Goal: Task Accomplishment & Management: Use online tool/utility

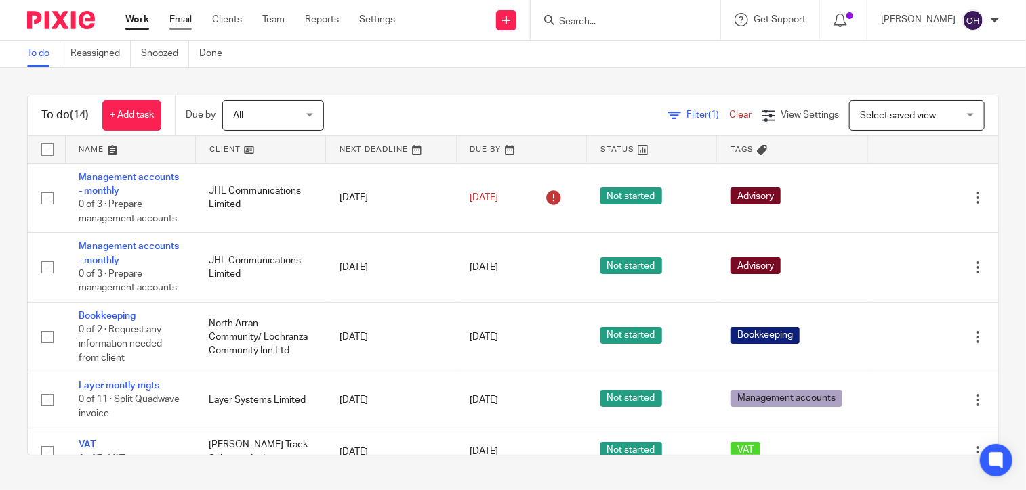
click at [178, 22] on link "Email" at bounding box center [180, 20] width 22 height 14
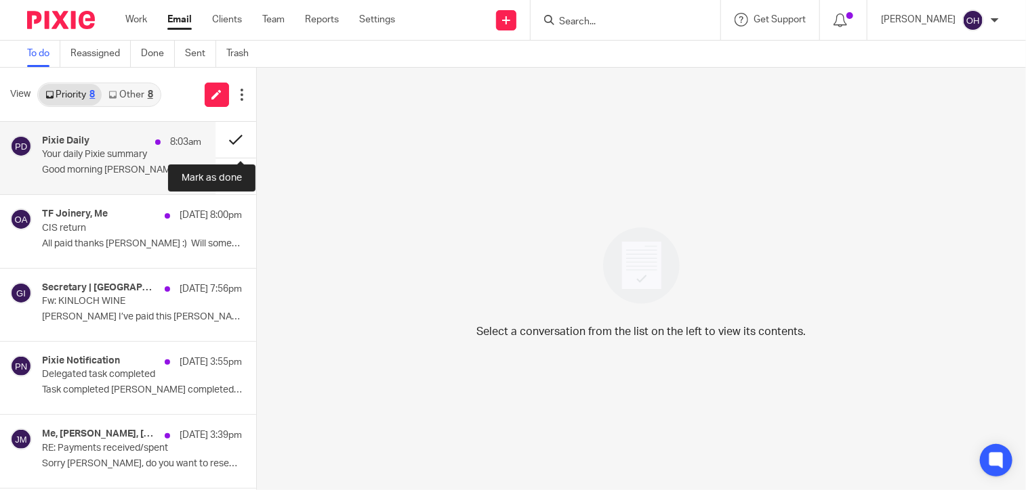
click at [225, 135] on button at bounding box center [235, 140] width 41 height 36
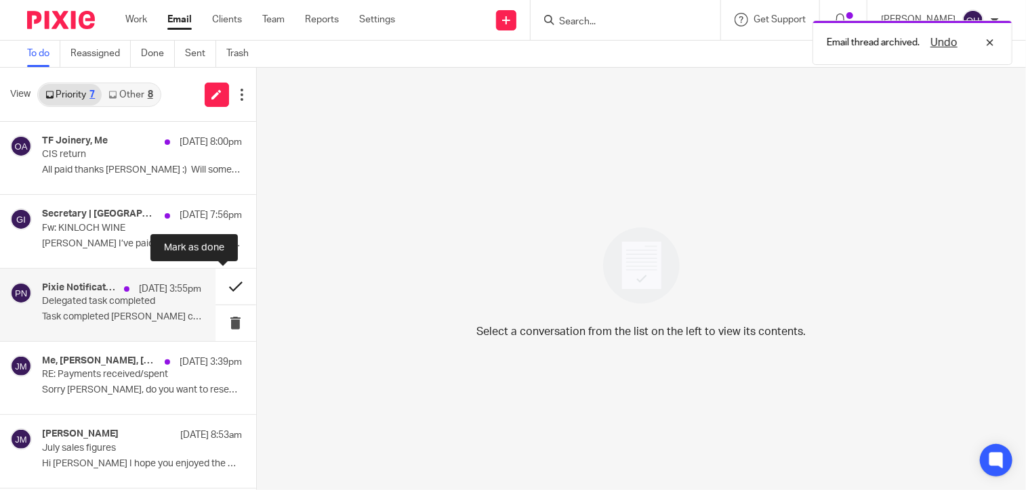
click at [223, 281] on button at bounding box center [235, 287] width 41 height 36
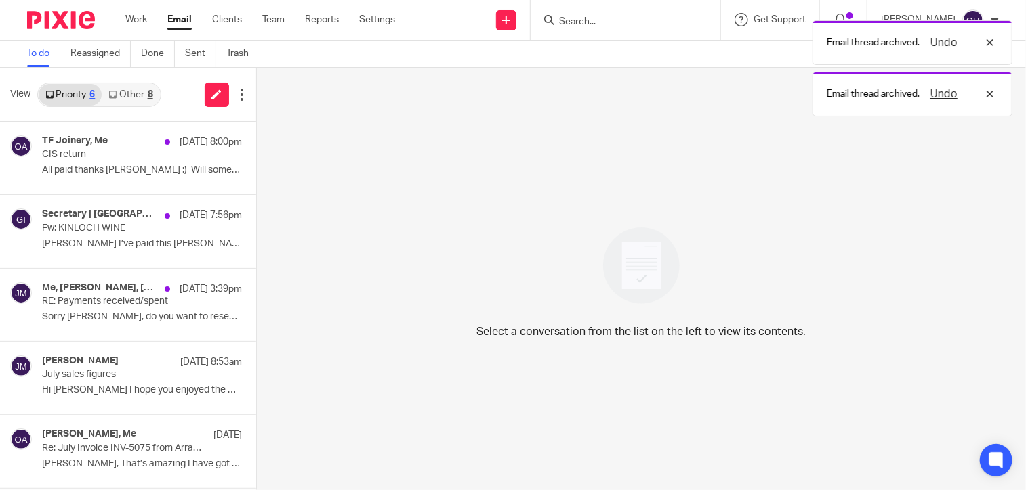
click at [148, 98] on link "Other 8" at bounding box center [131, 95] width 58 height 22
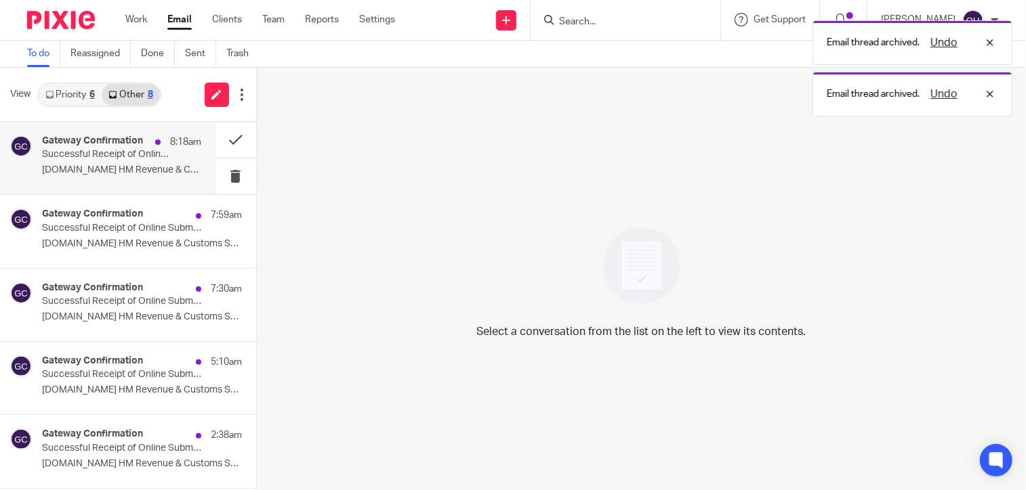
click at [149, 152] on p "Successful Receipt of Online Submission for Reference 120/TE46827" at bounding box center [105, 155] width 127 height 12
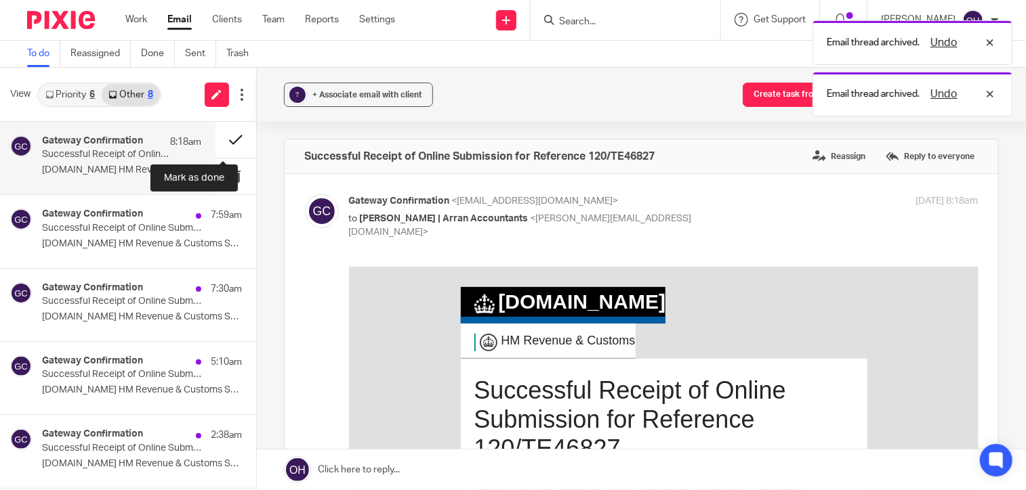
click at [225, 135] on button at bounding box center [235, 140] width 41 height 36
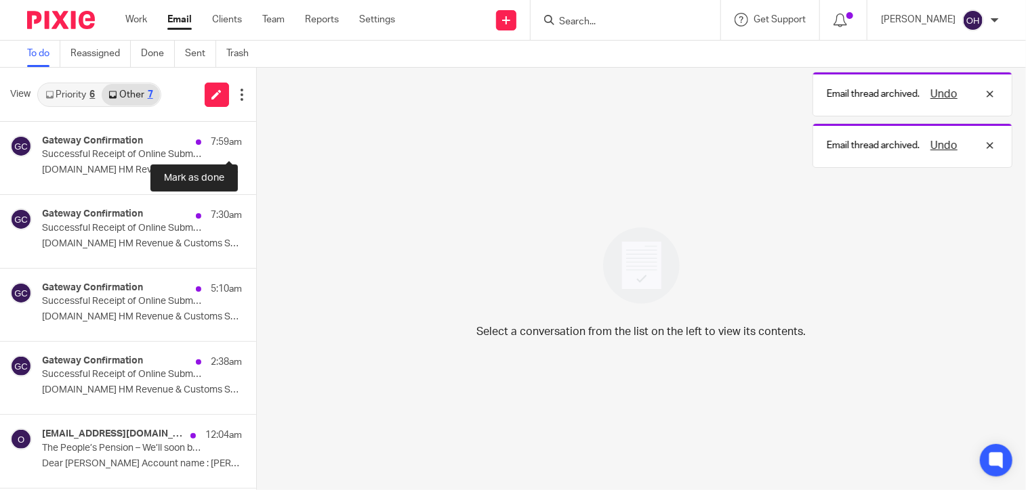
click at [256, 135] on button at bounding box center [261, 140] width 11 height 36
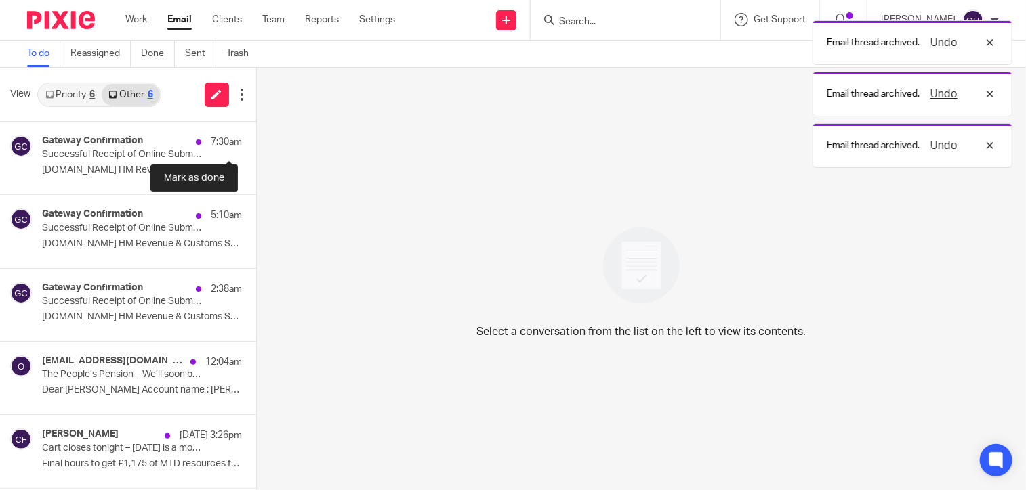
click at [256, 135] on button at bounding box center [261, 140] width 11 height 36
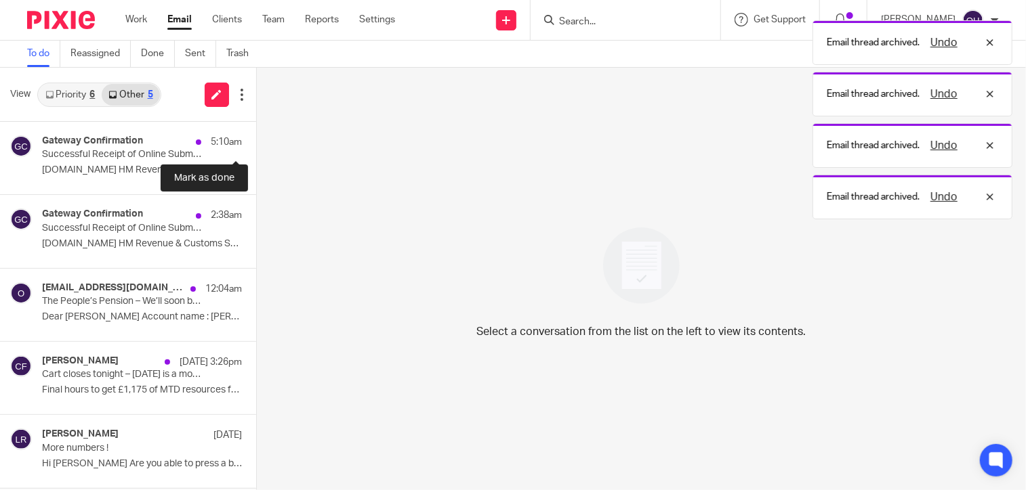
click at [256, 135] on button at bounding box center [261, 140] width 11 height 36
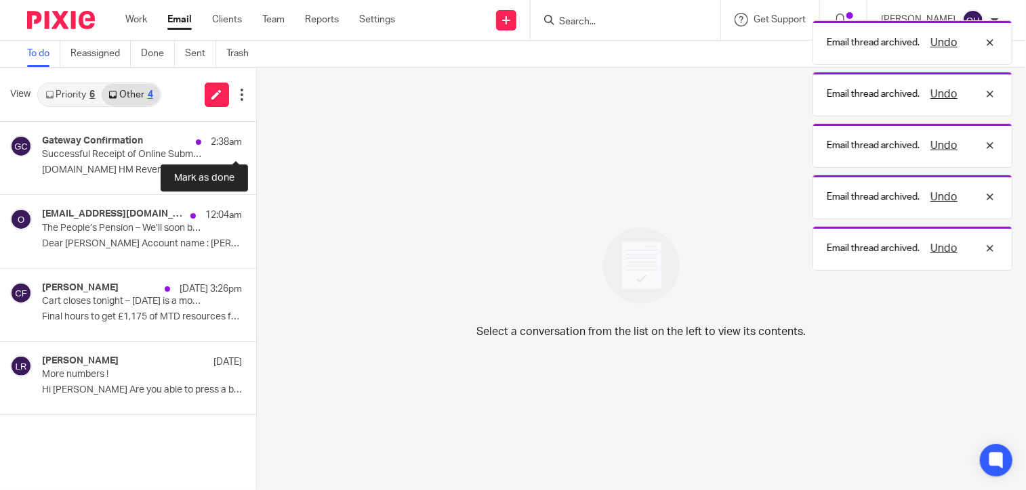
click at [256, 135] on button at bounding box center [261, 140] width 11 height 36
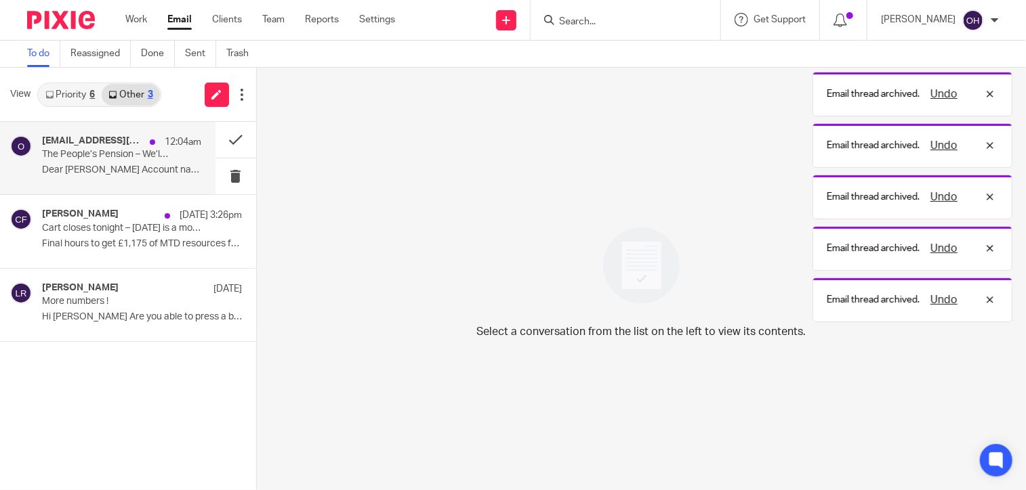
click at [108, 167] on p "Dear Olivia Holmes Account name : ANGUS..." at bounding box center [122, 171] width 160 height 12
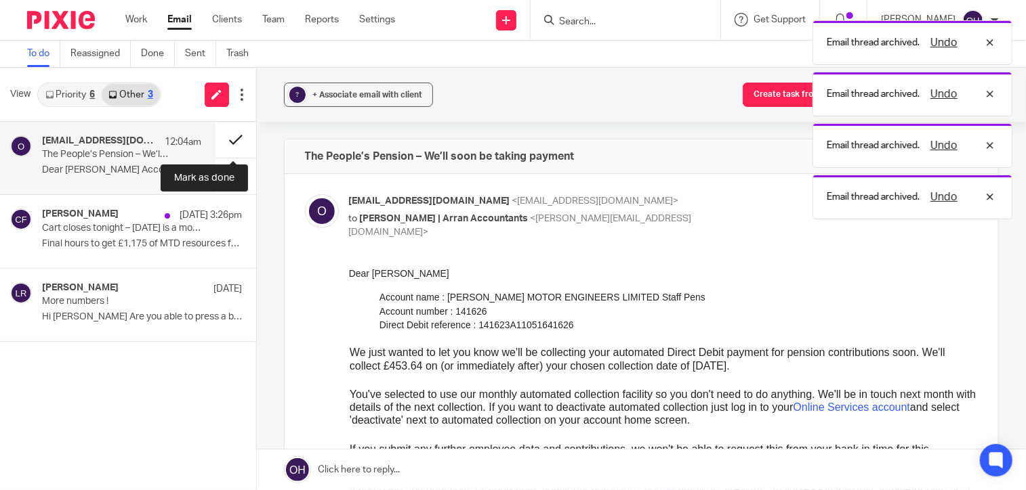
click at [230, 136] on button at bounding box center [235, 140] width 41 height 36
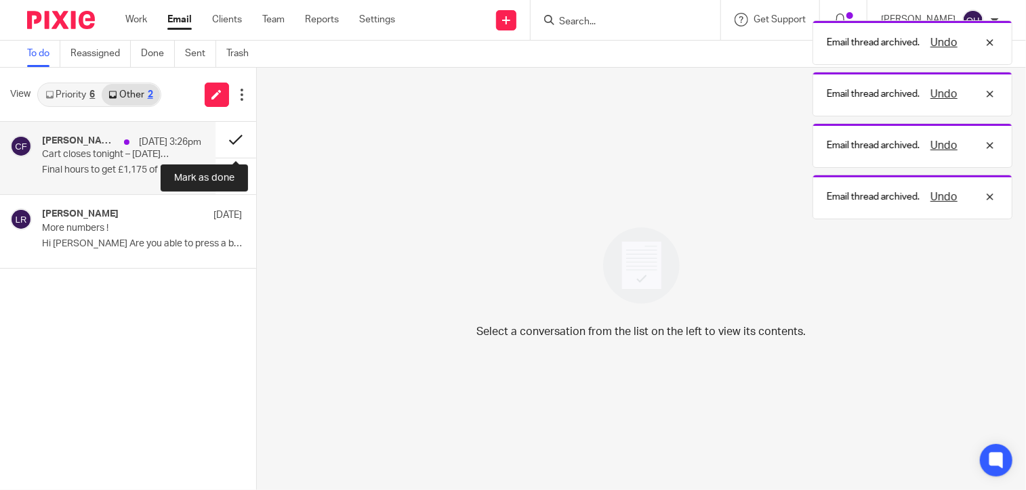
click at [230, 136] on button at bounding box center [235, 140] width 41 height 36
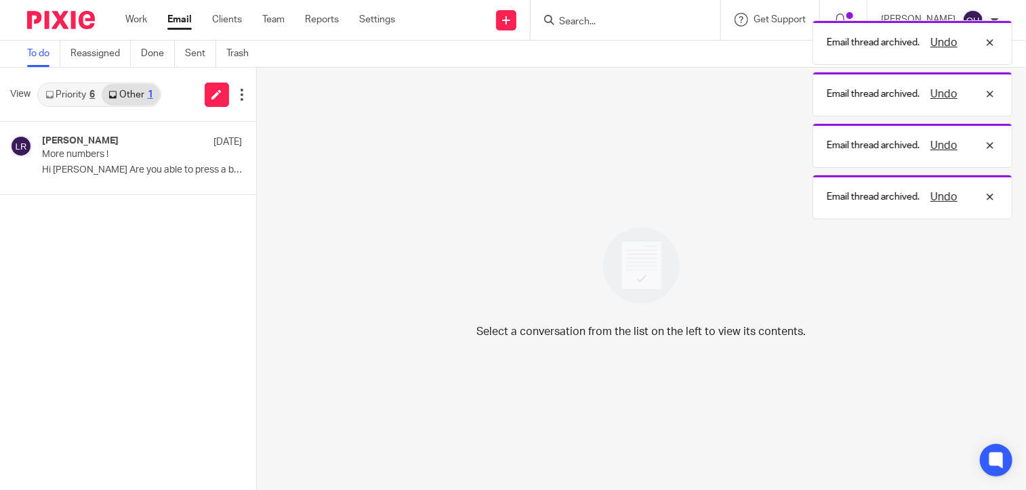
click at [83, 98] on link "Priority 6" at bounding box center [70, 95] width 63 height 22
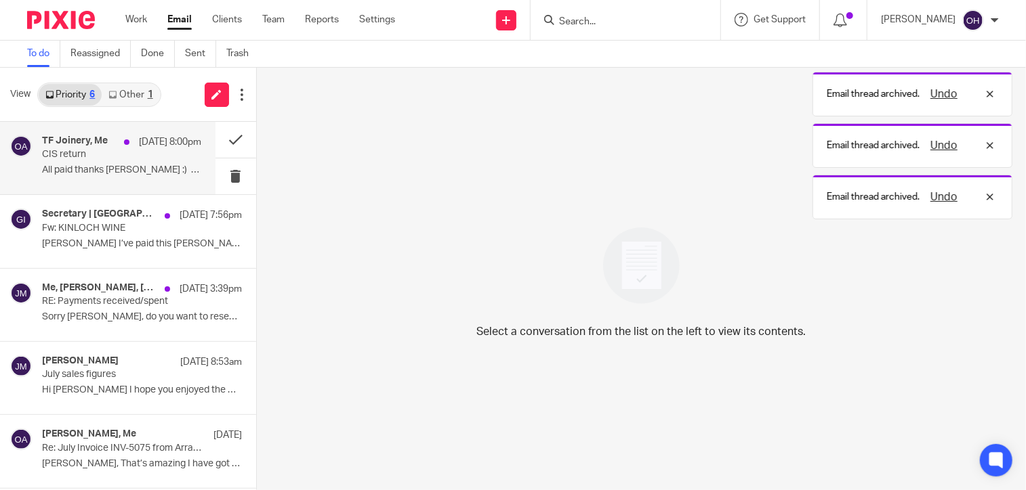
click at [96, 148] on div "TF Joinery, Me 11 Aug 8:00pm" at bounding box center [122, 142] width 160 height 14
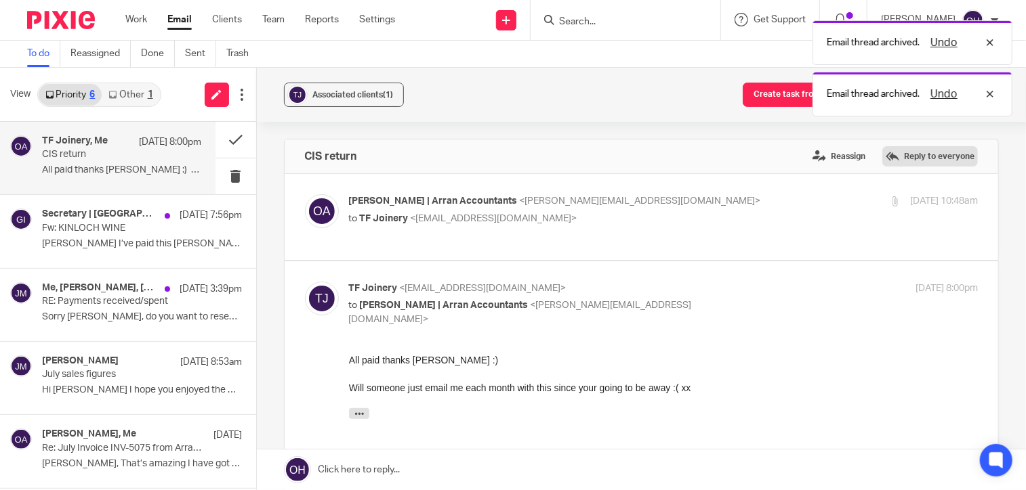
click at [913, 161] on label "Reply to everyone" at bounding box center [930, 156] width 96 height 20
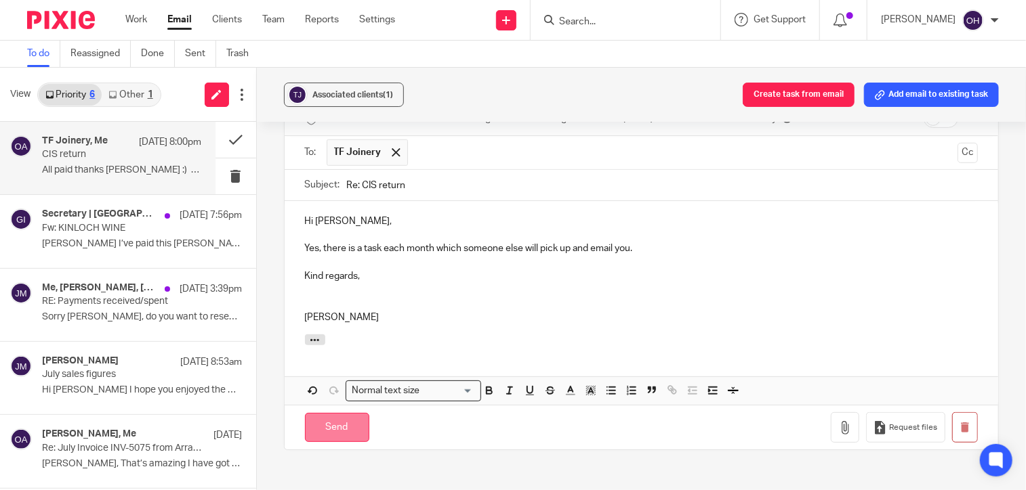
click at [345, 428] on input "Send" at bounding box center [337, 427] width 64 height 29
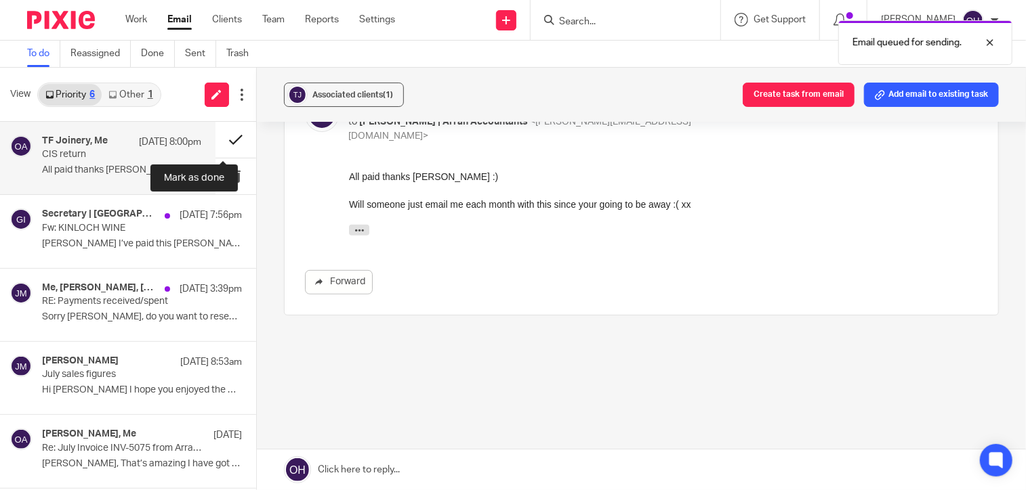
click at [222, 142] on button at bounding box center [235, 140] width 41 height 36
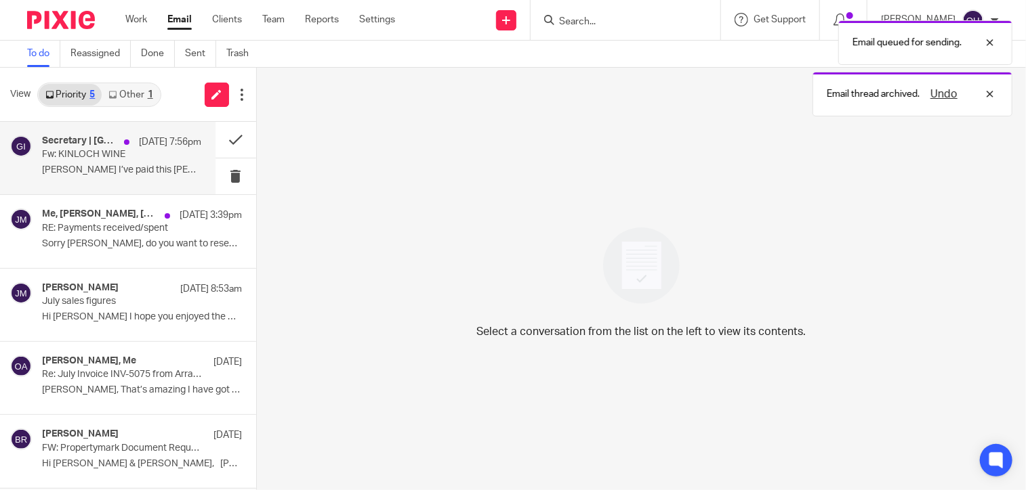
click at [159, 164] on div "Secretary | Lochranza Country Inn, GM | Lochranza Country Inn 11 Aug 7:56pm Fw:…" at bounding box center [122, 157] width 160 height 45
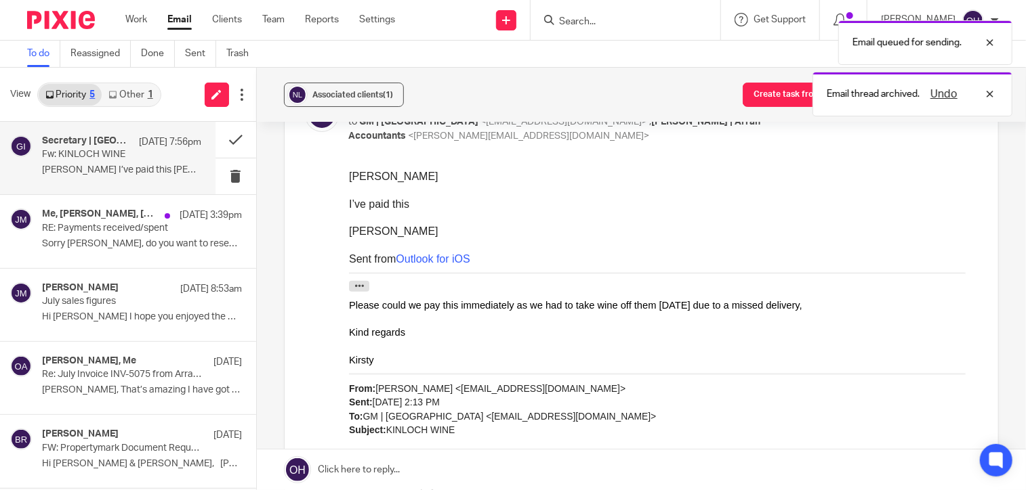
scroll to position [0, 0]
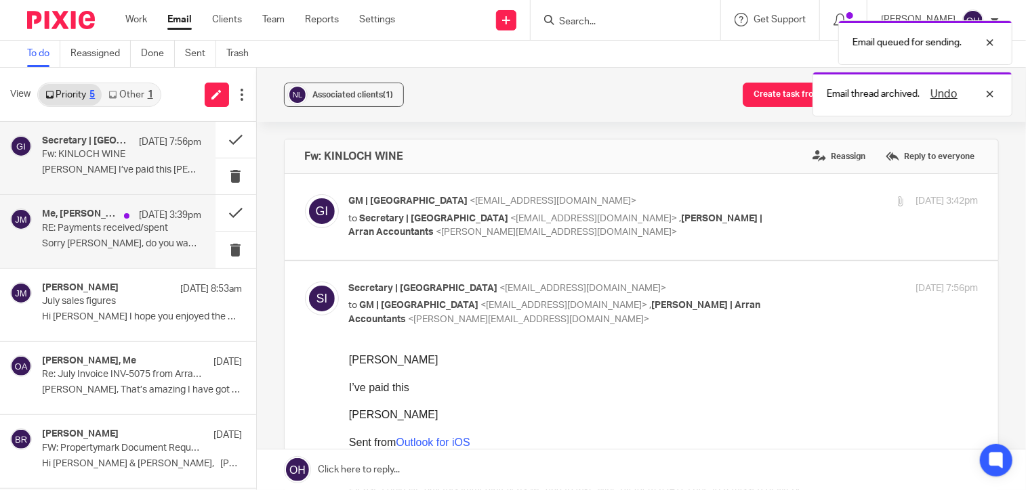
click at [163, 217] on p "11 Aug 3:39pm" at bounding box center [171, 216] width 62 height 14
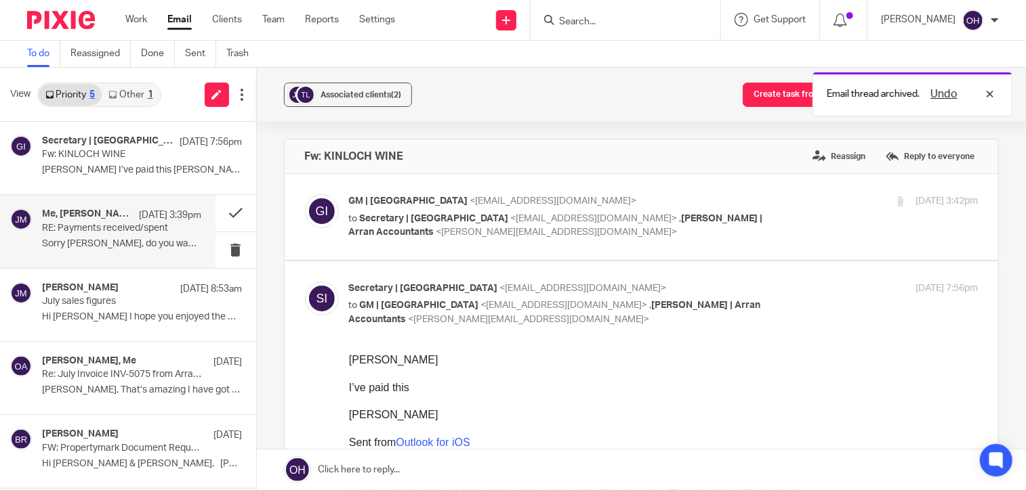
click at [146, 235] on div "Me, Jenny McIntyre, Sarah | Arran Accountants 11 Aug 3:39pm RE: Payments receiv…" at bounding box center [122, 231] width 160 height 45
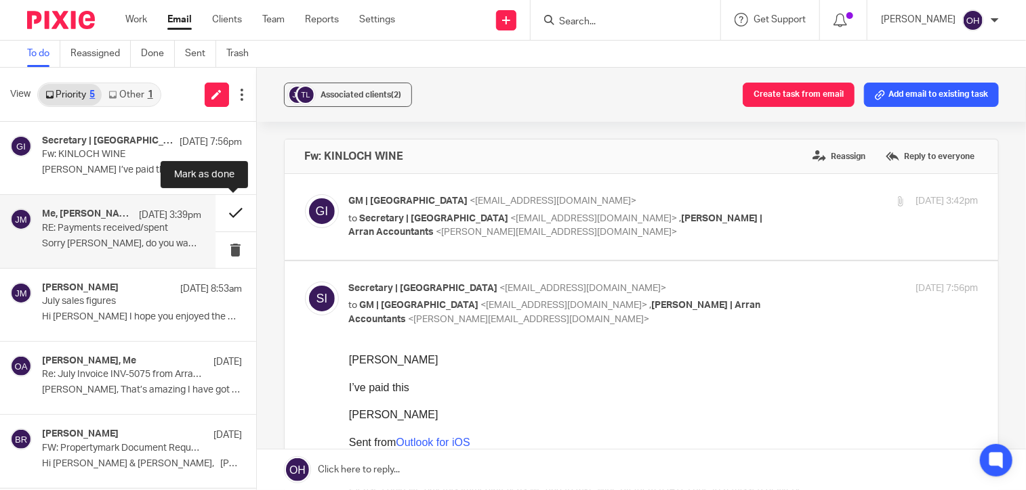
click at [230, 216] on button at bounding box center [235, 213] width 41 height 36
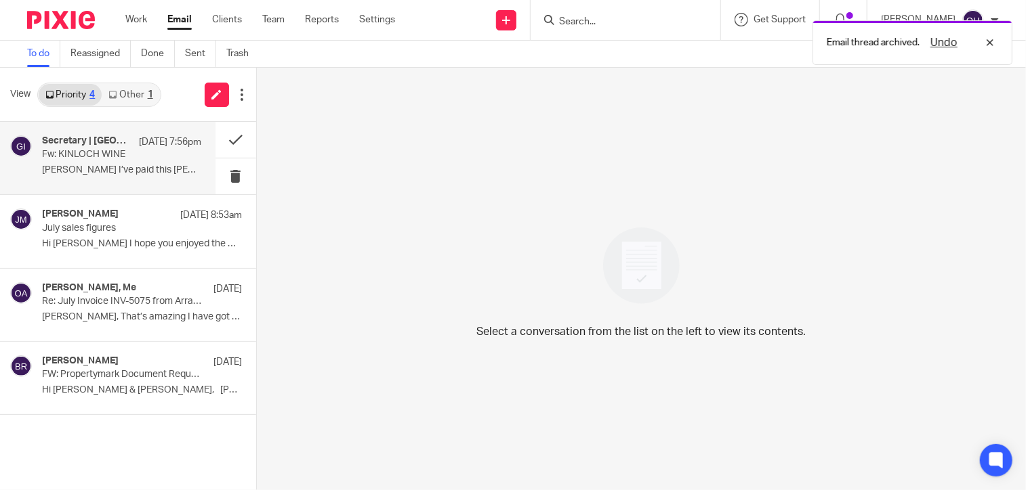
click at [108, 159] on p "Fw: KINLOCH WINE" at bounding box center [105, 155] width 127 height 12
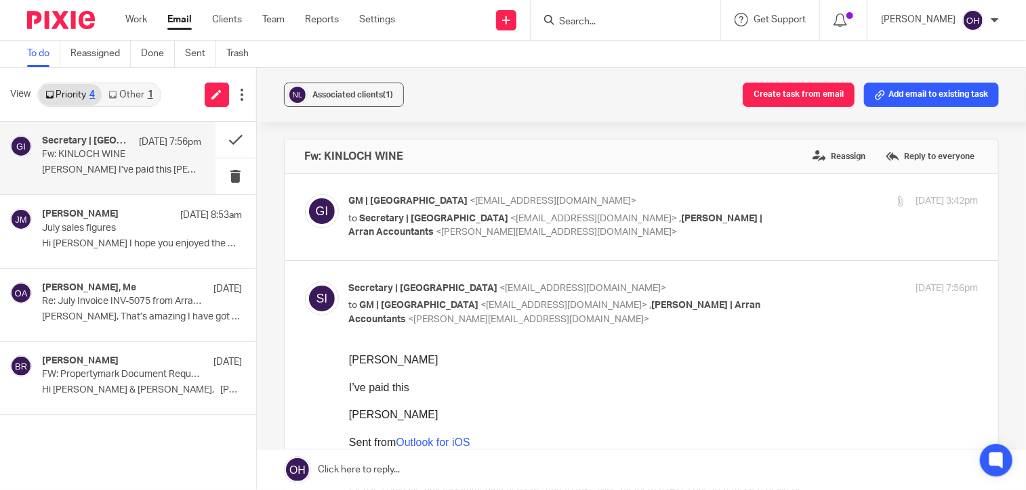
click at [770, 185] on label at bounding box center [642, 217] width 714 height 86
click at [305, 194] on input "checkbox" at bounding box center [304, 194] width 1 height 1
checkbox input "true"
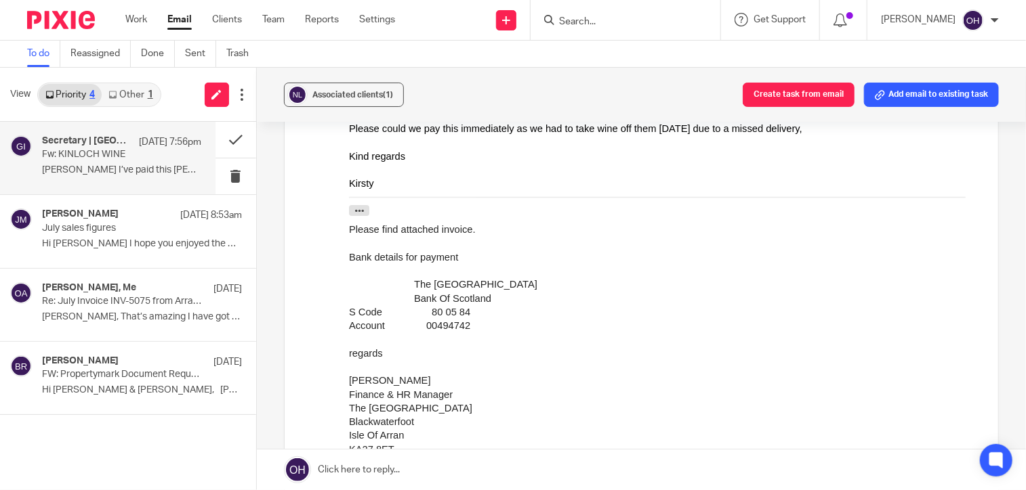
scroll to position [406, 0]
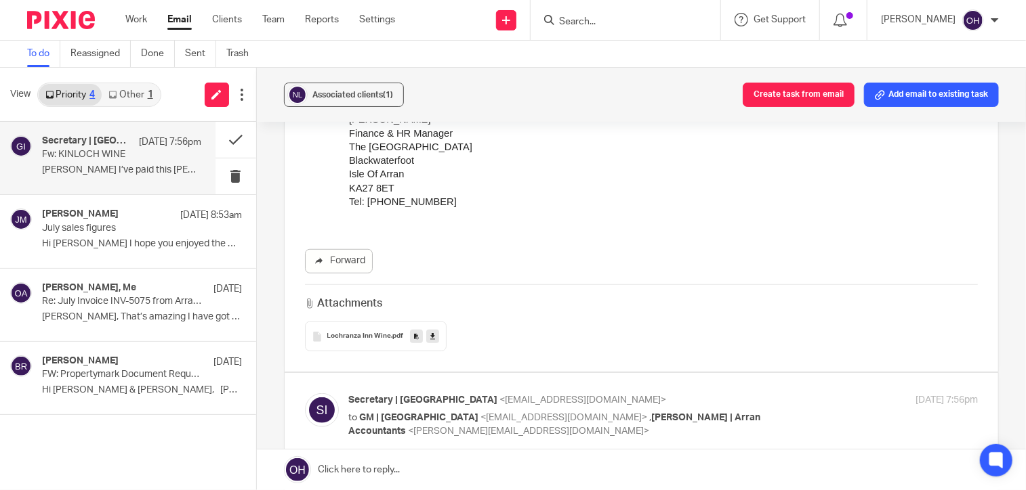
click at [430, 337] on icon at bounding box center [432, 337] width 5 height 10
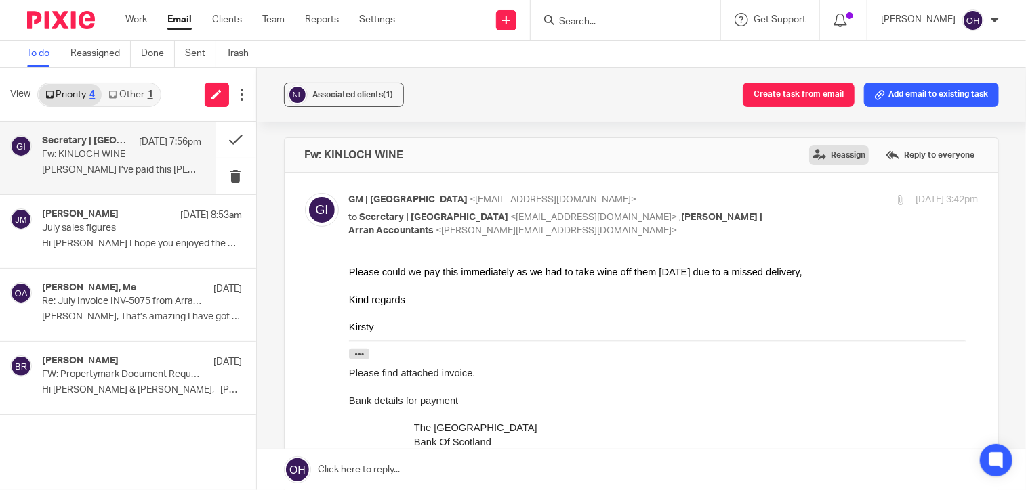
scroll to position [0, 0]
click at [882, 146] on label "Reply to everyone" at bounding box center [930, 156] width 96 height 20
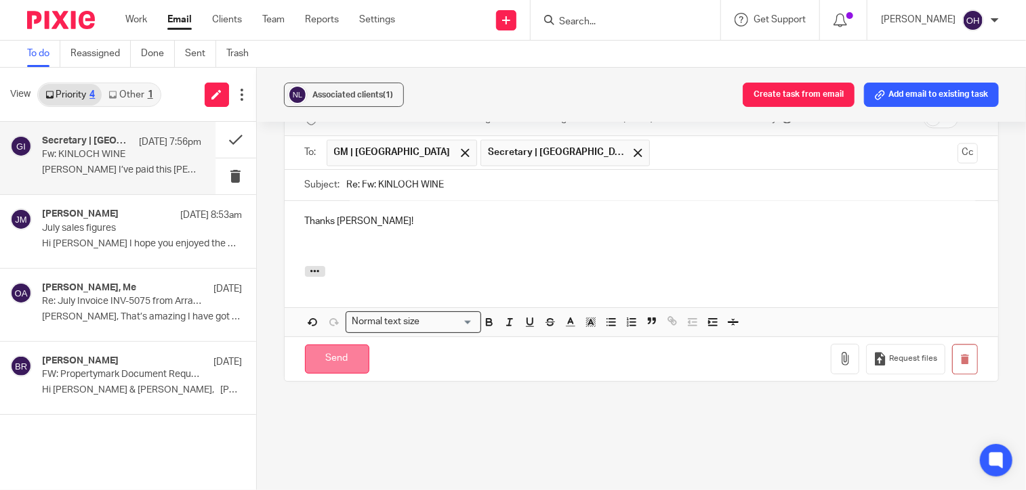
click at [359, 352] on input "Send" at bounding box center [337, 359] width 64 height 29
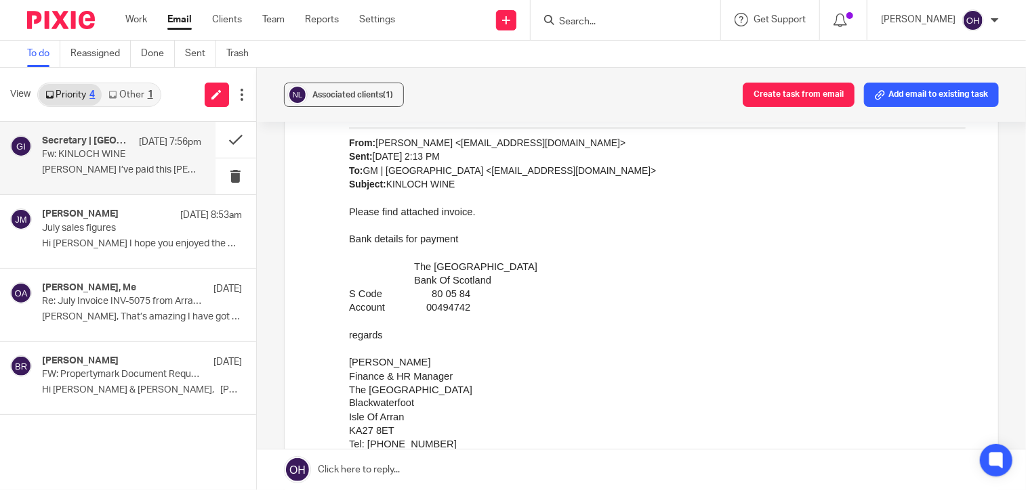
scroll to position [967, 0]
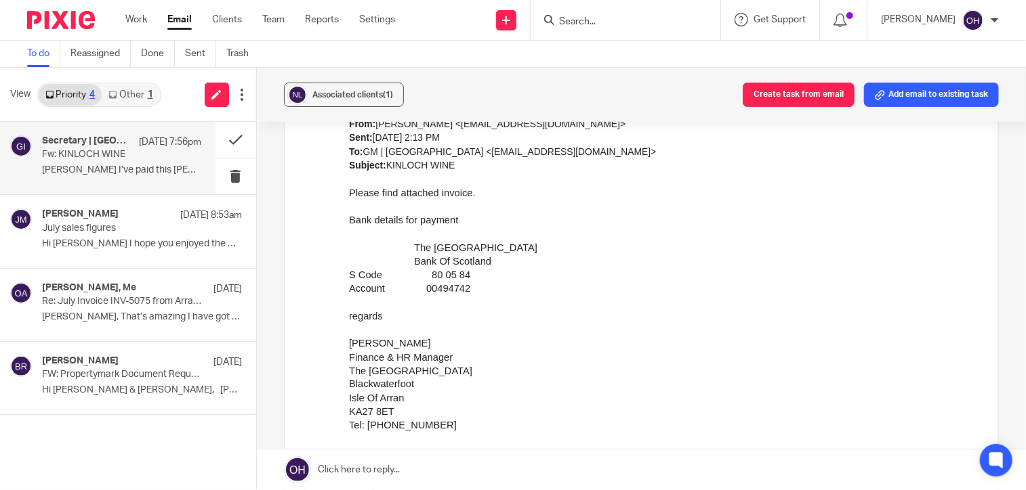
click at [152, 152] on p "Fw: KINLOCH WINE" at bounding box center [105, 155] width 127 height 12
click at [228, 135] on button at bounding box center [235, 140] width 41 height 36
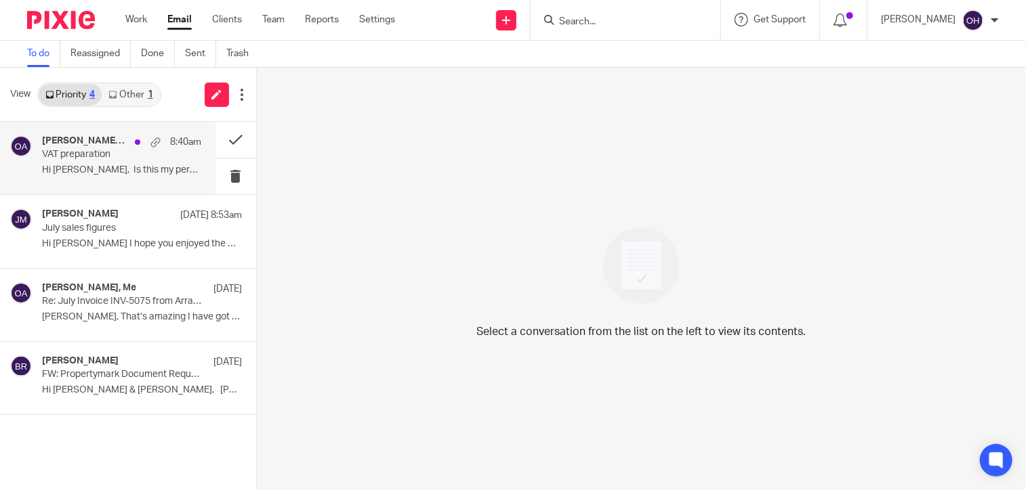
click at [77, 143] on h4 "Tony Malone, Me" at bounding box center [85, 141] width 86 height 12
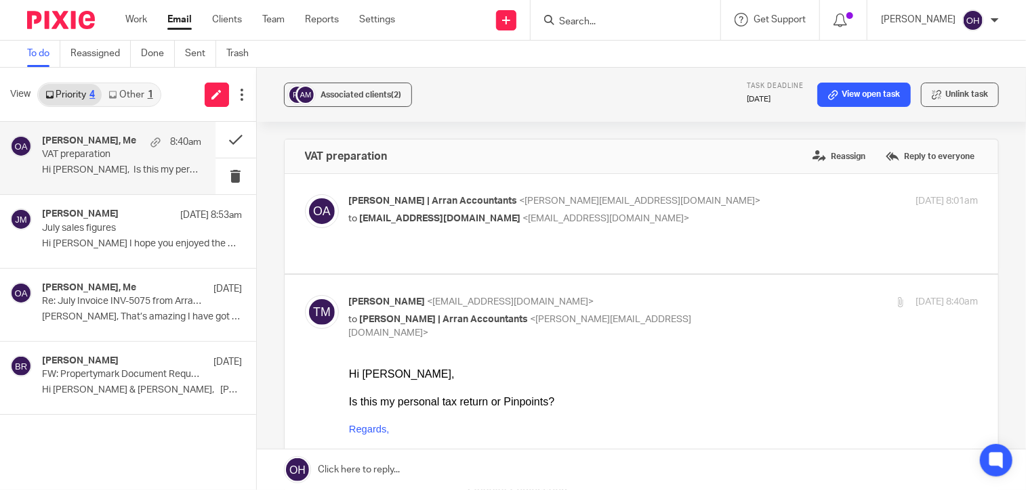
click at [708, 215] on p "to tmalone@pinpointengineering.co.uk <tmalone@pinpointengineering.co.uk>" at bounding box center [558, 219] width 419 height 14
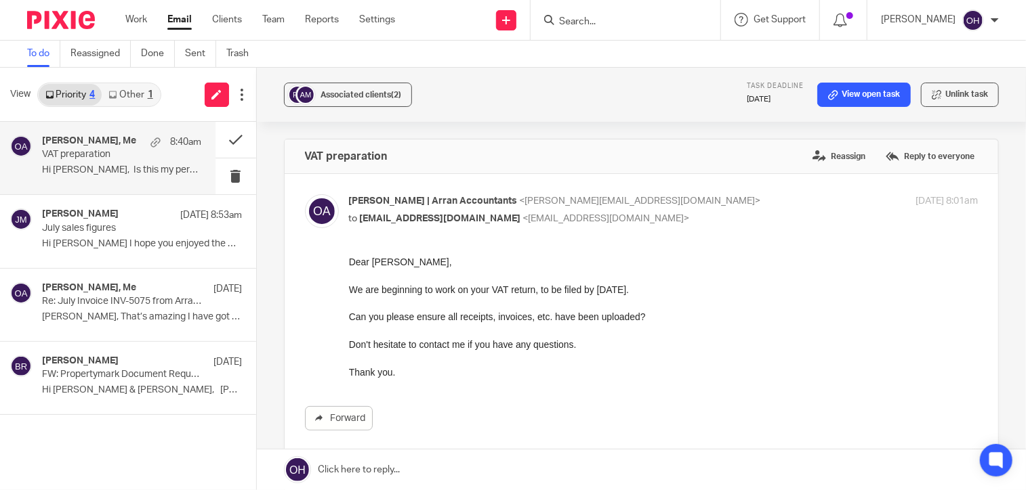
click at [723, 206] on p "Olivia | Arran Accountants <olivia@arranaccountants.co.uk>" at bounding box center [558, 201] width 419 height 14
checkbox input "false"
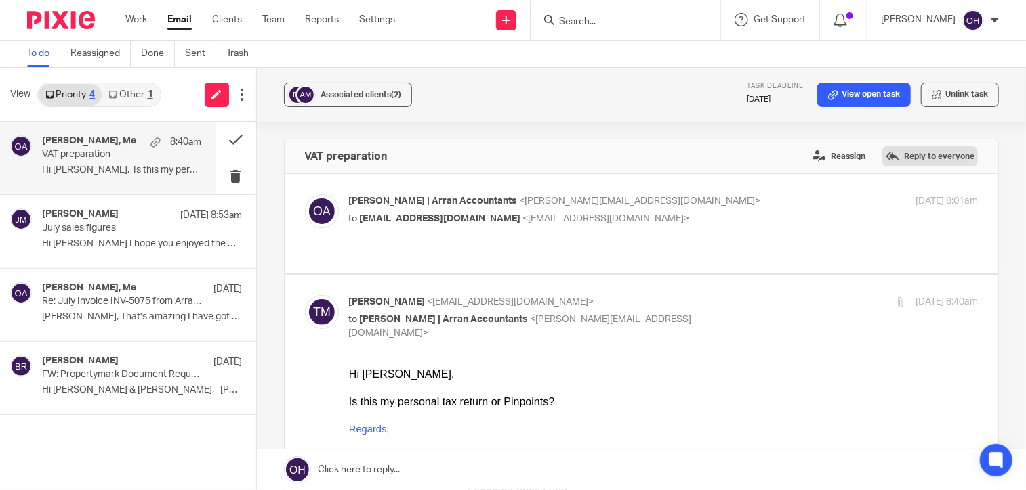
click at [916, 165] on label "Reply to everyone" at bounding box center [930, 156] width 96 height 20
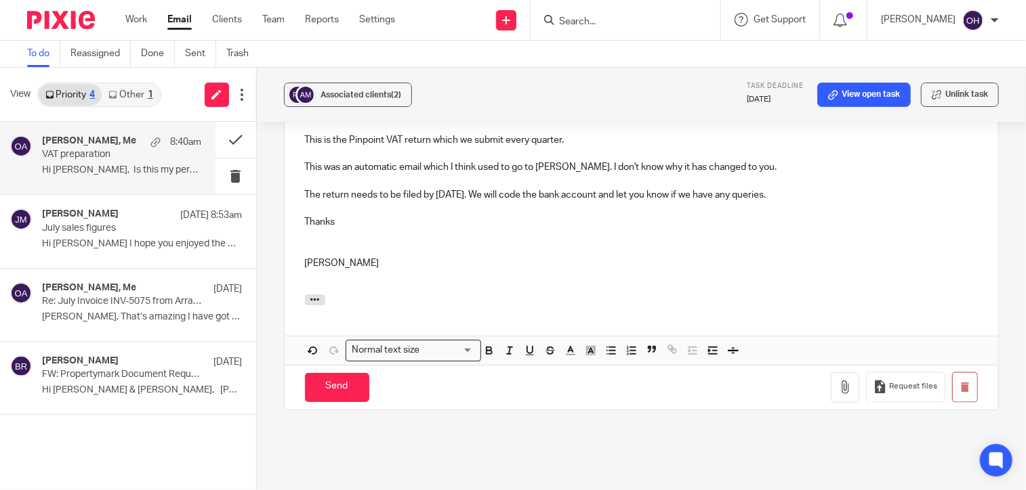
scroll to position [986, 0]
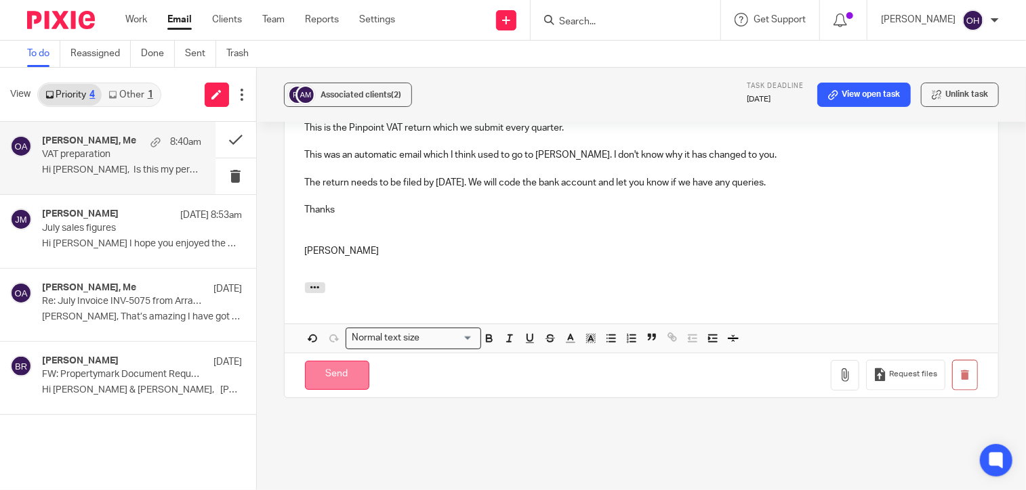
click at [348, 361] on input "Send" at bounding box center [337, 375] width 64 height 29
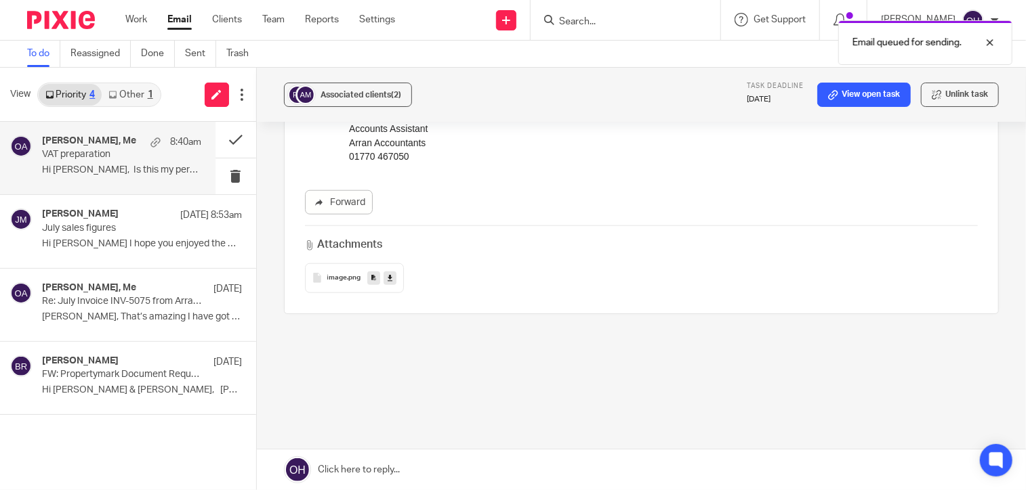
scroll to position [616, 0]
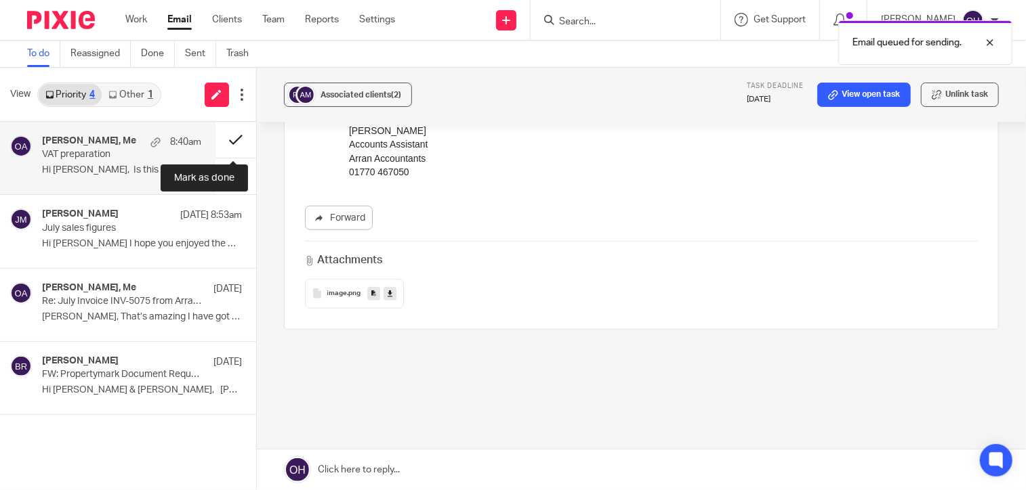
click at [233, 135] on button at bounding box center [235, 140] width 41 height 36
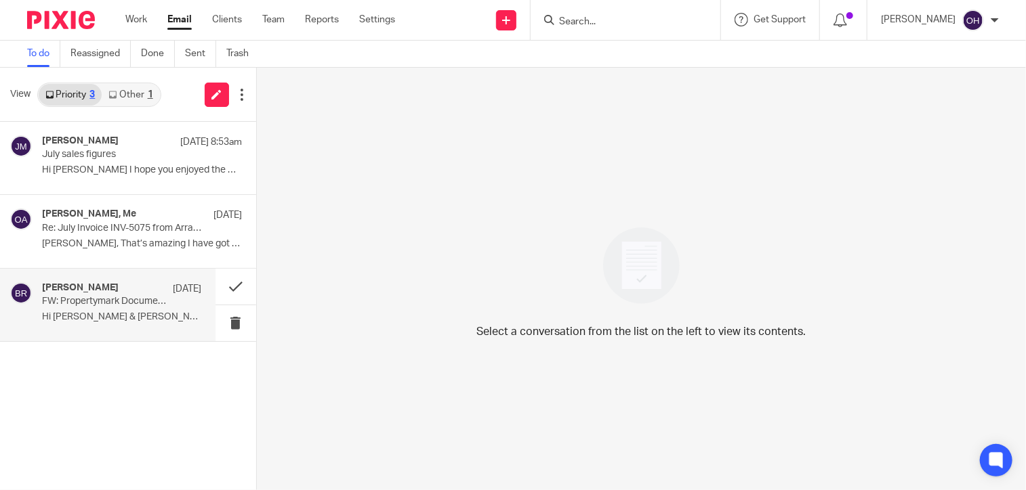
click at [121, 324] on div "Ben Rayner 28 Jul FW: Propertymark Document Request Hi Lorna & Olivia, Hope all…" at bounding box center [122, 304] width 160 height 45
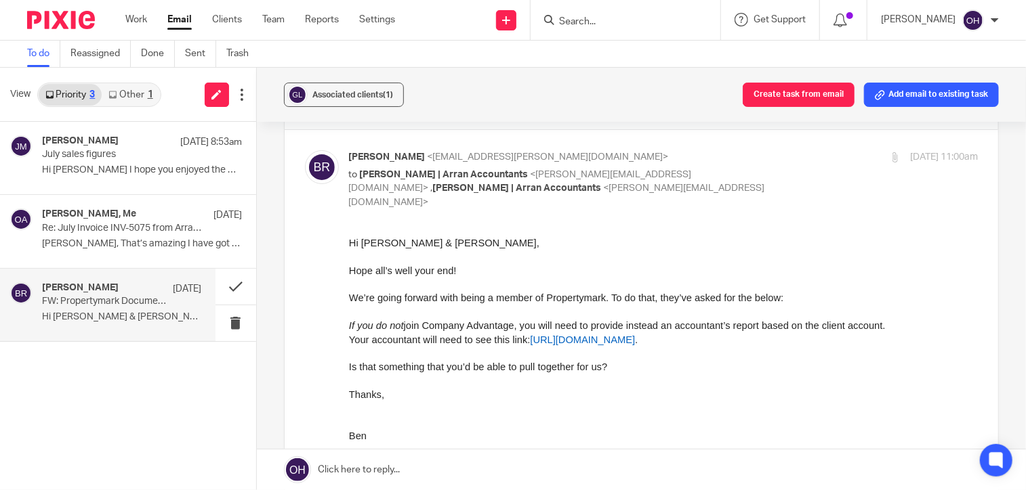
scroll to position [68, 0]
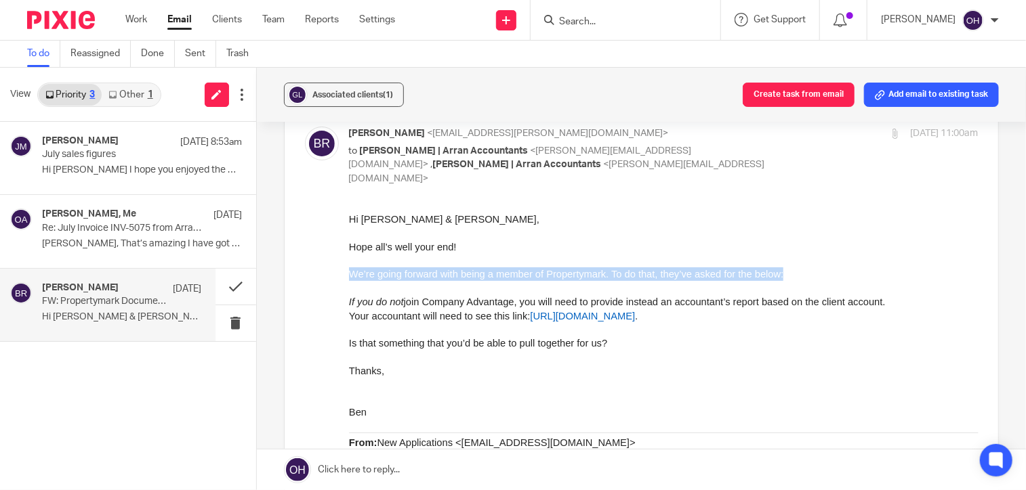
drag, startPoint x: 349, startPoint y: 282, endPoint x: 456, endPoint y: 259, distance: 109.3
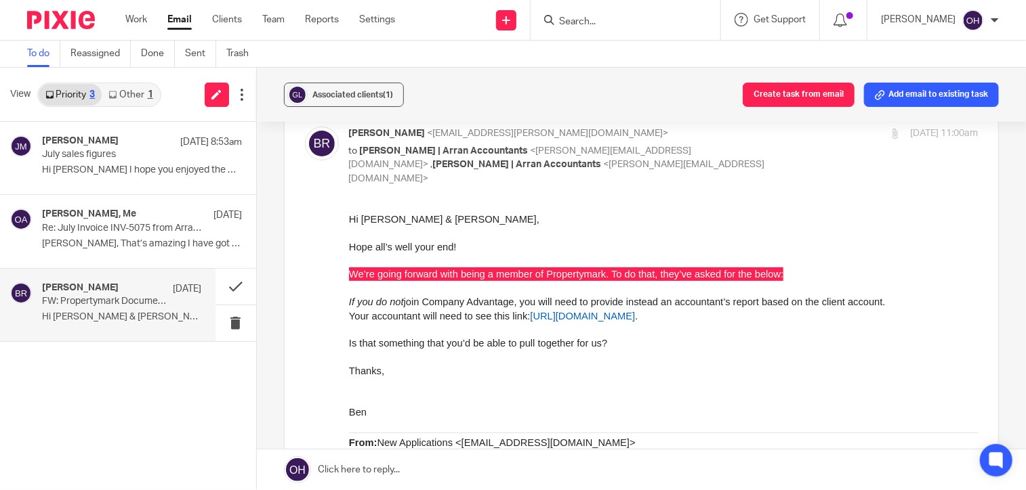
drag, startPoint x: 456, startPoint y: 259, endPoint x: 694, endPoint y: 505, distance: 342.1
drag, startPoint x: 344, startPoint y: 291, endPoint x: 44, endPoint y: 89, distance: 361.7
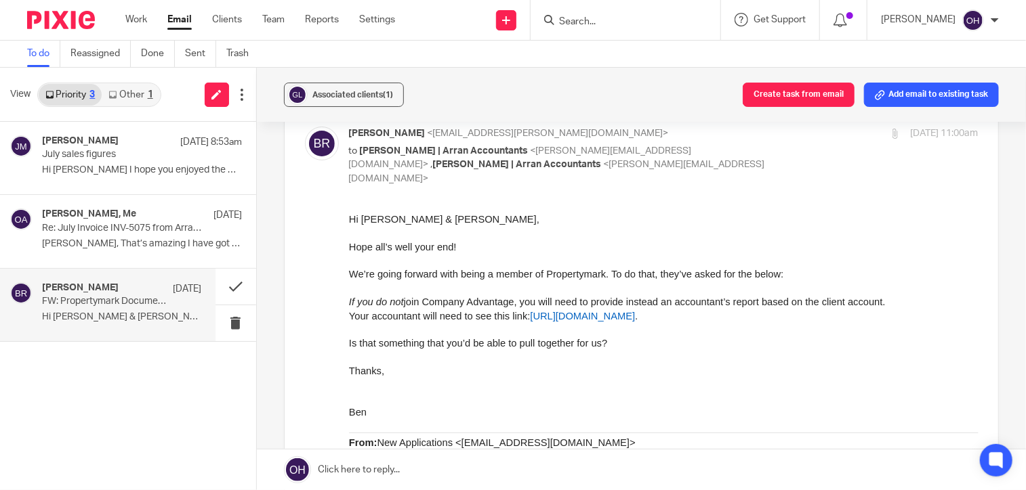
click at [437, 298] on span "join Company Advantage, you will need to provide instead an accountant’s report…" at bounding box center [644, 302] width 482 height 11
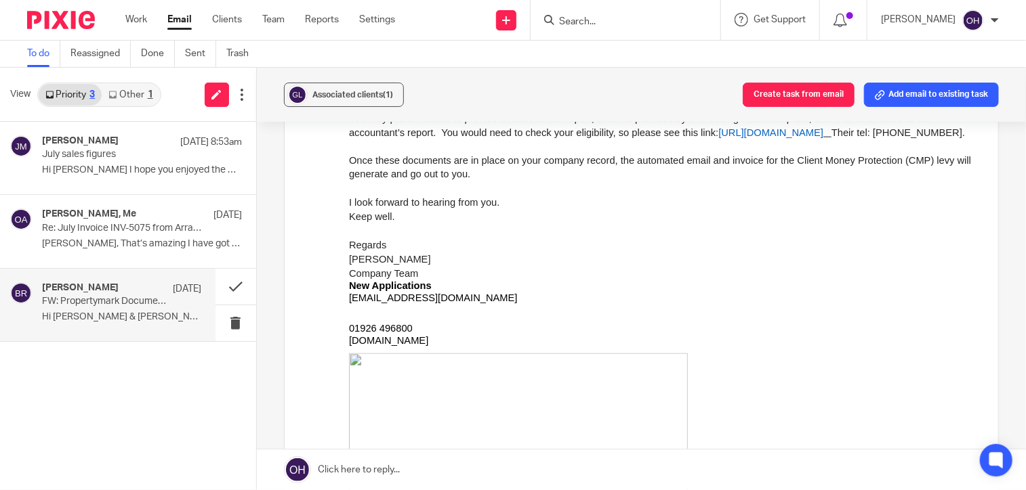
scroll to position [881, 0]
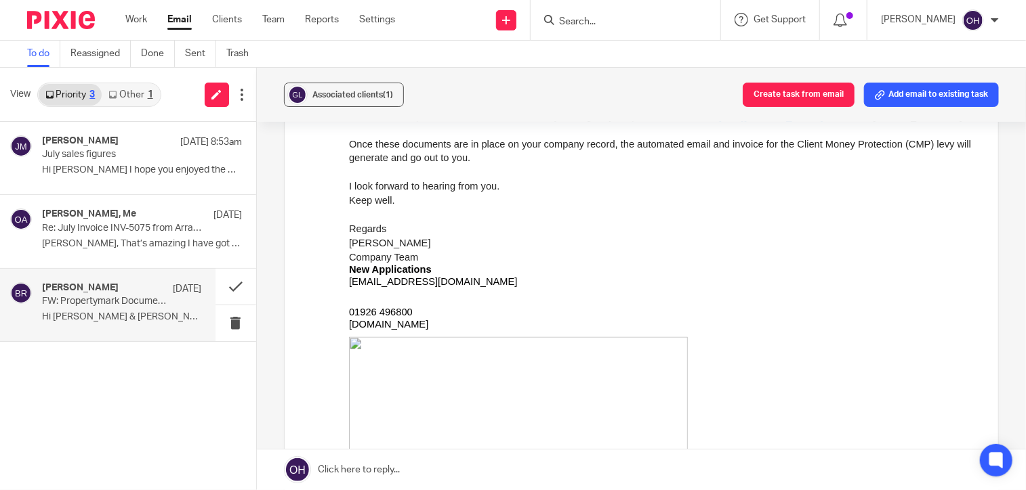
drag, startPoint x: 348, startPoint y: 193, endPoint x: 693, endPoint y: -420, distance: 703.4
click at [348, 192] on p "If you do not join Company Advantage, you will need to provide instead an accou…" at bounding box center [662, 159] width 629 height 211
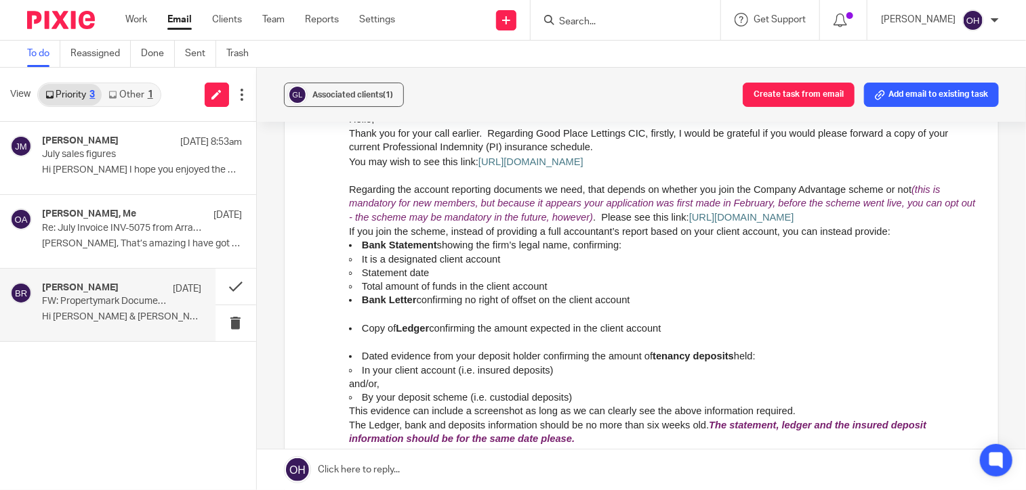
scroll to position [68, 0]
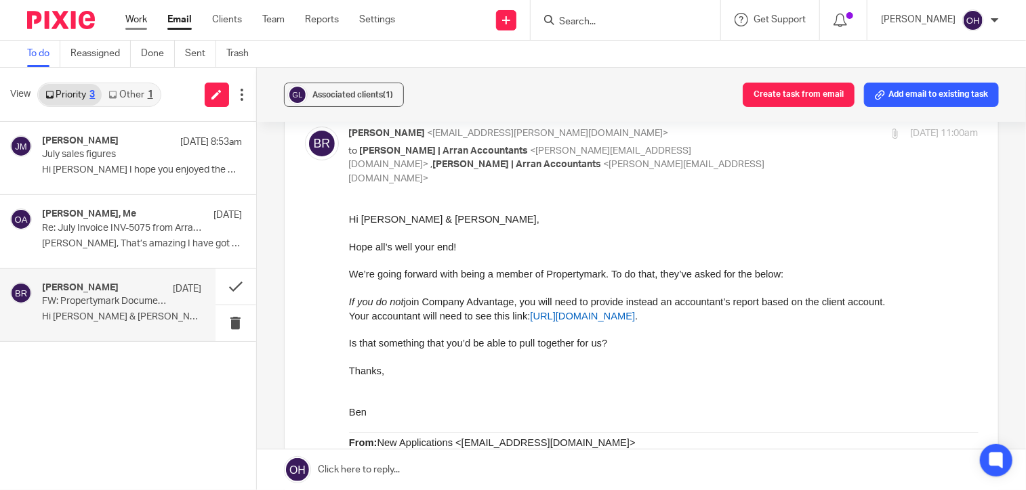
click at [142, 22] on link "Work" at bounding box center [136, 20] width 22 height 14
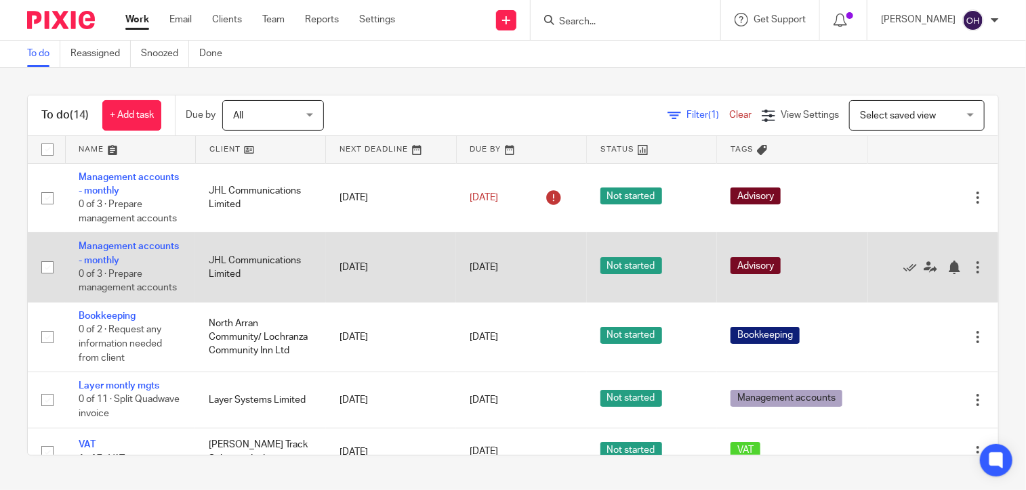
scroll to position [68, 0]
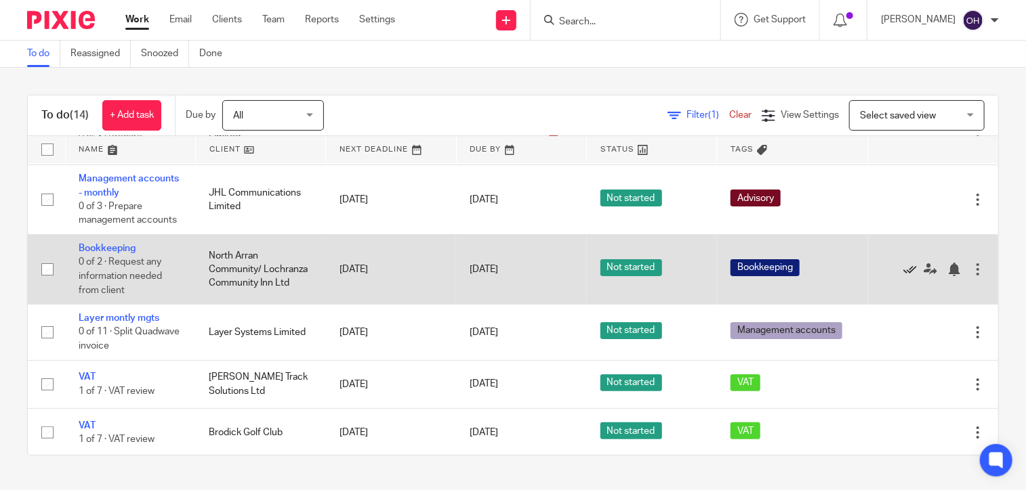
click at [903, 269] on icon at bounding box center [910, 270] width 14 height 14
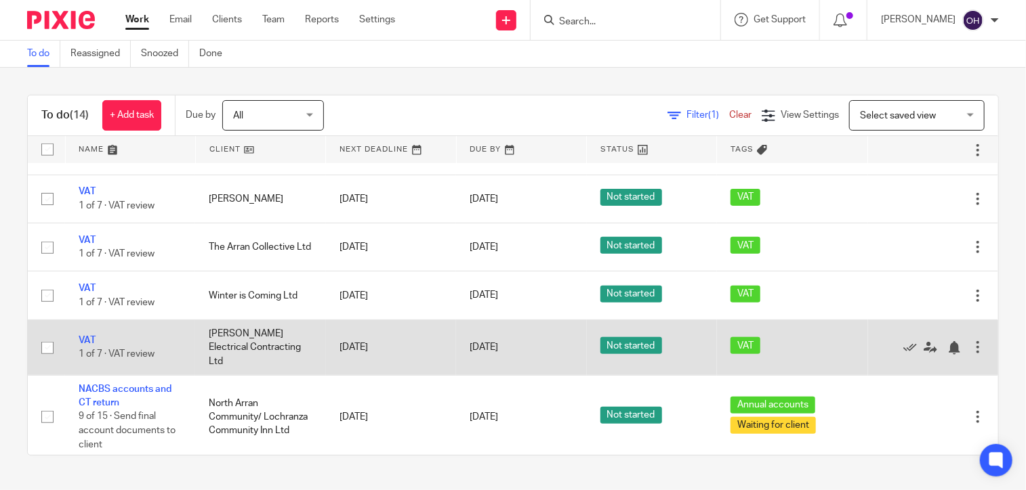
scroll to position [432, 0]
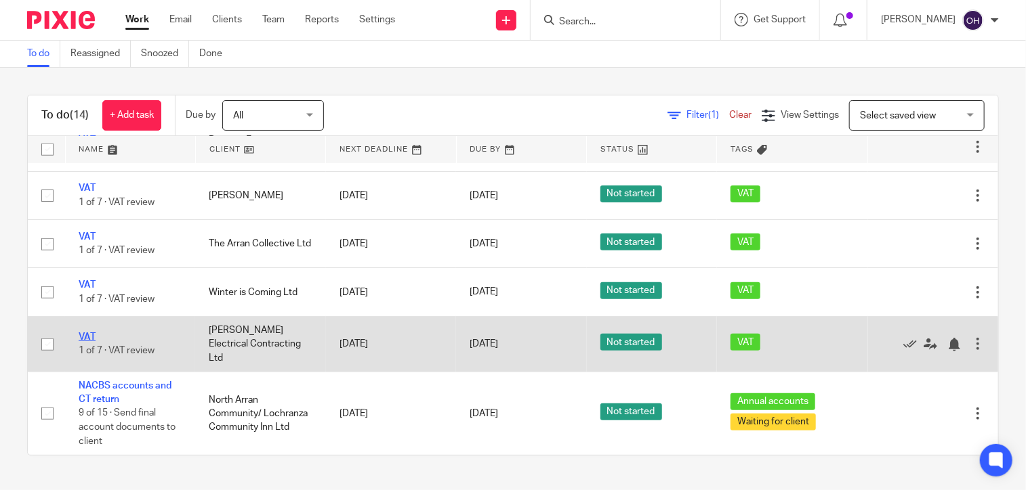
click at [93, 333] on link "VAT" at bounding box center [87, 337] width 17 height 9
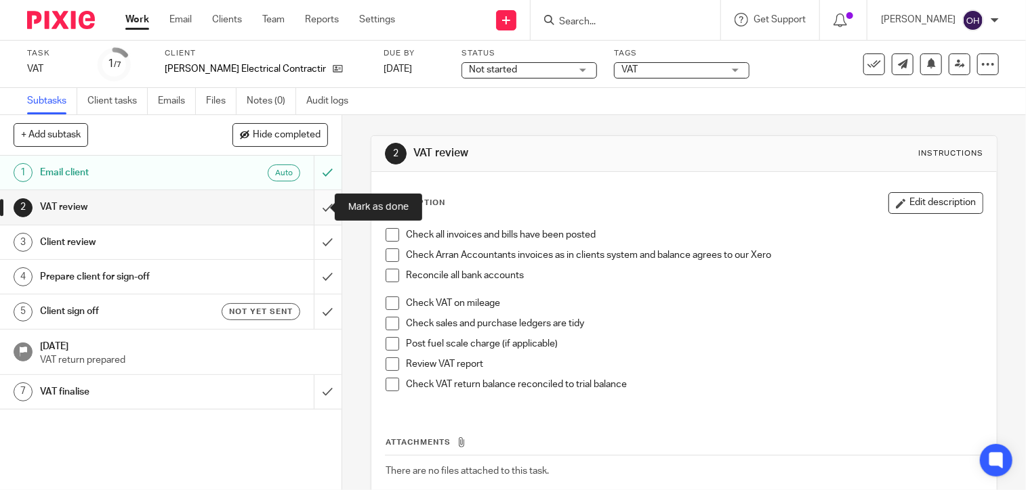
click at [318, 205] on input "submit" at bounding box center [170, 207] width 341 height 34
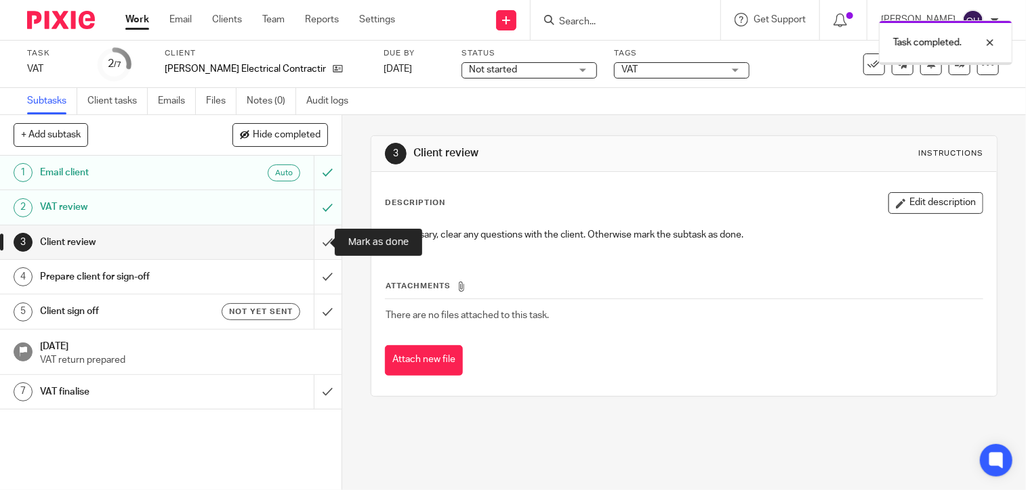
click at [310, 244] on input "submit" at bounding box center [170, 243] width 341 height 34
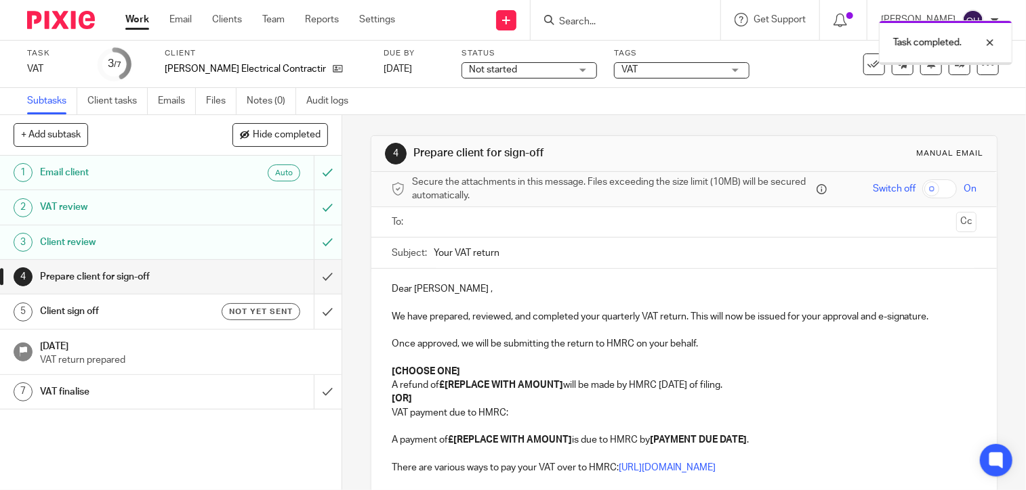
click at [463, 221] on input "text" at bounding box center [684, 223] width 534 height 16
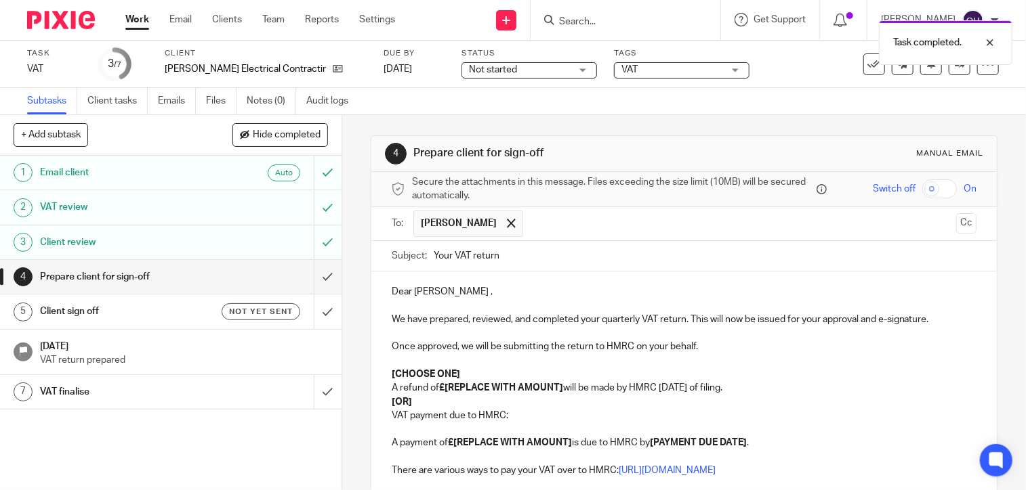
click at [530, 219] on input "text" at bounding box center [740, 224] width 421 height 26
click at [435, 290] on p "Dear Laura ," at bounding box center [684, 292] width 585 height 14
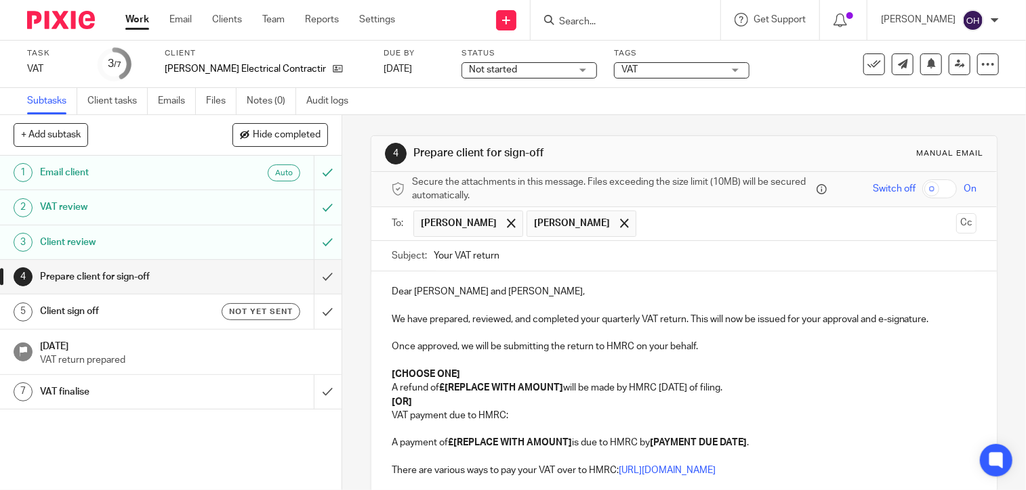
drag, startPoint x: 701, startPoint y: 346, endPoint x: 707, endPoint y: 341, distance: 7.2
click at [707, 341] on p "Once approved, we will be submitting the return to HMRC on your behalf." at bounding box center [684, 347] width 585 height 14
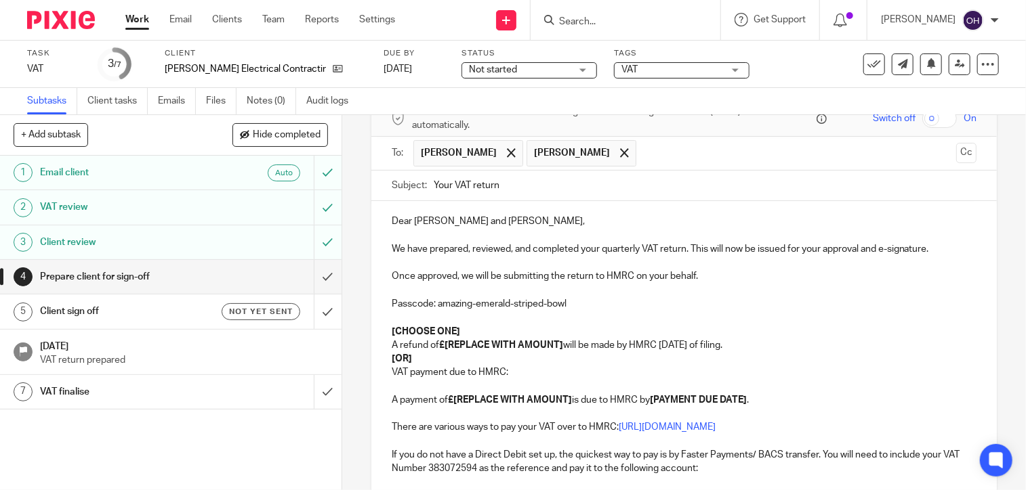
scroll to position [135, 0]
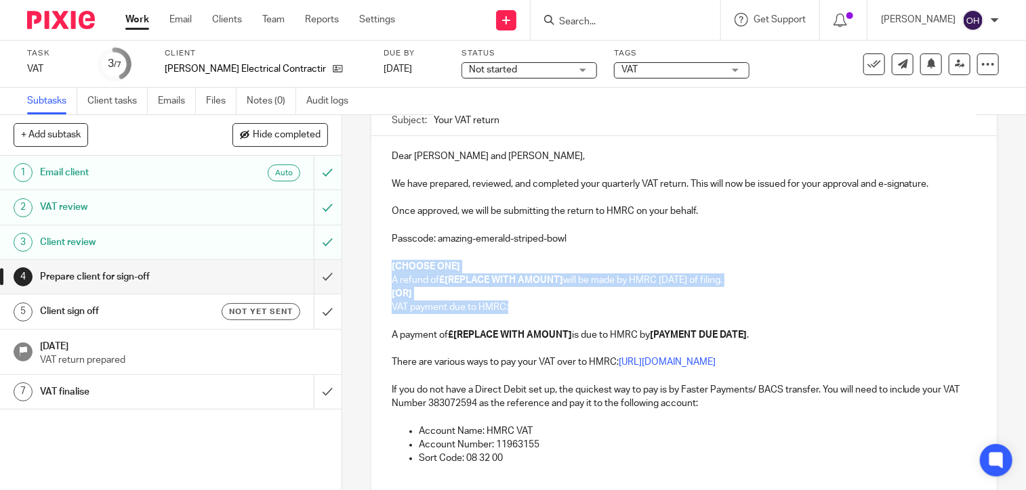
drag, startPoint x: 388, startPoint y: 263, endPoint x: 504, endPoint y: 311, distance: 125.4
click at [504, 311] on div "Dear Laura and Billy, We have prepared, reviewed, and completed your quarterly …" at bounding box center [683, 326] width 625 height 381
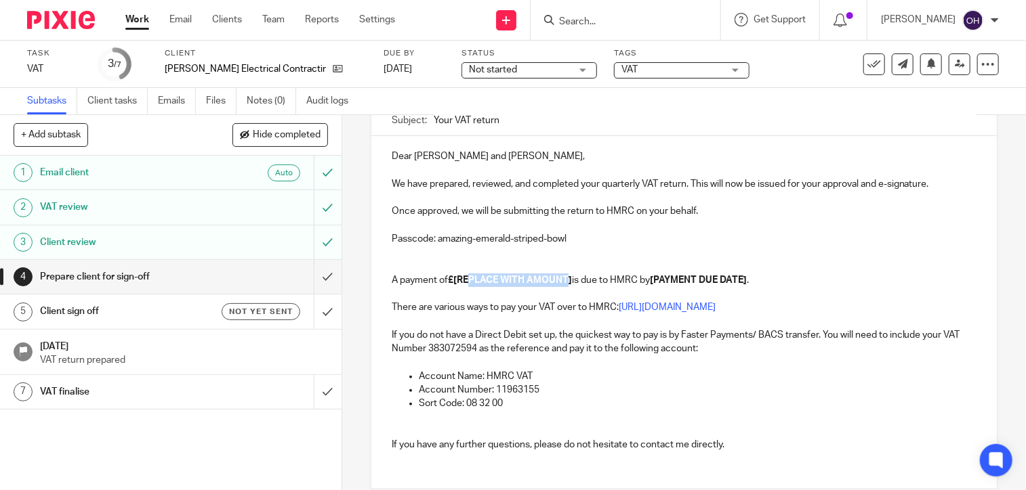
drag, startPoint x: 568, startPoint y: 281, endPoint x: 465, endPoint y: 276, distance: 102.4
click at [465, 276] on strong "£[REPLACE WITH AMOUNT]" at bounding box center [510, 280] width 124 height 9
drag, startPoint x: 665, startPoint y: 280, endPoint x: 583, endPoint y: 276, distance: 82.7
click at [583, 276] on strong "[PAYMENT DUE DATE]" at bounding box center [616, 280] width 97 height 9
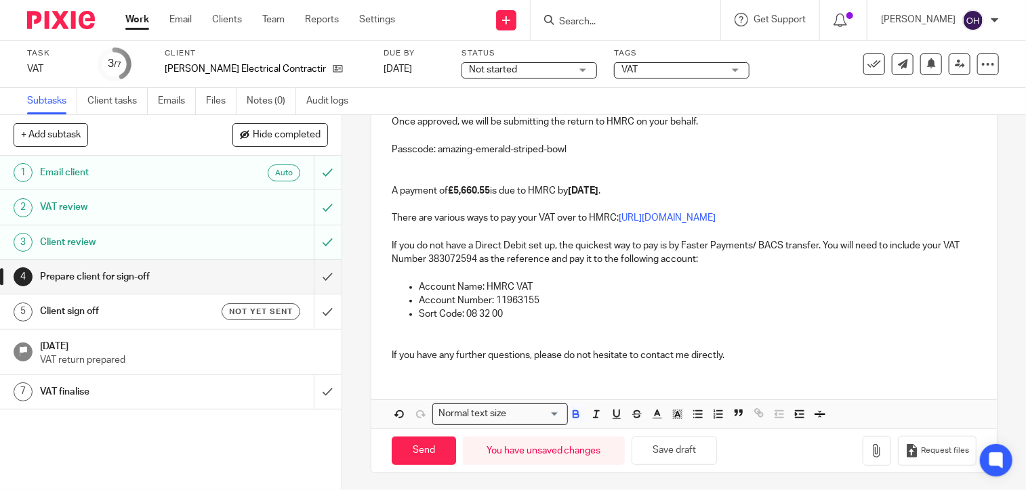
scroll to position [226, 0]
click at [430, 454] on input "Send" at bounding box center [424, 450] width 64 height 29
type input "Sent"
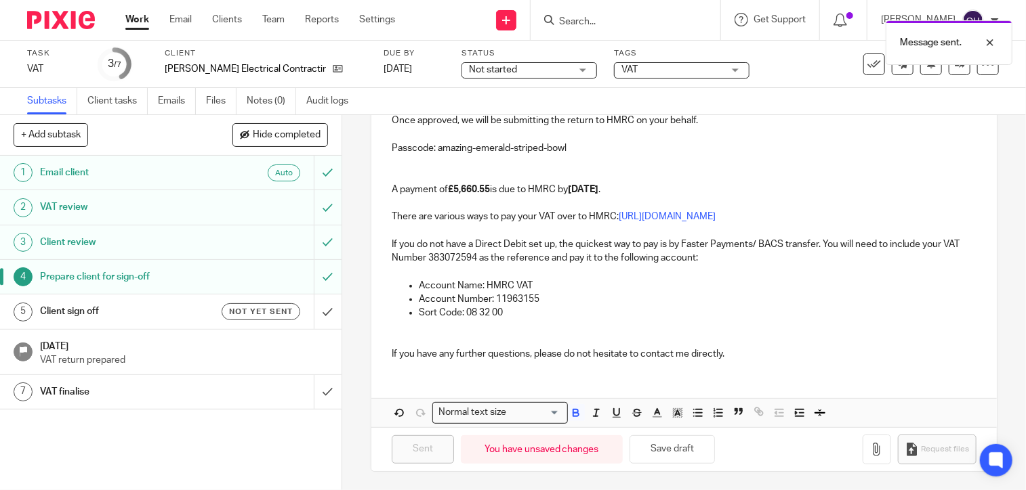
click at [132, 310] on h1 "Client sign off" at bounding box center [126, 311] width 173 height 20
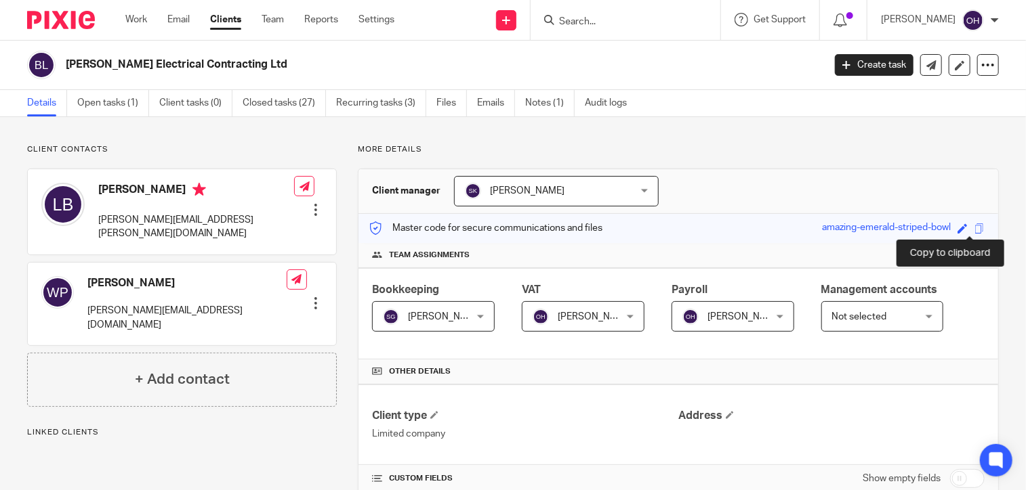
click at [974, 224] on span at bounding box center [979, 229] width 10 height 10
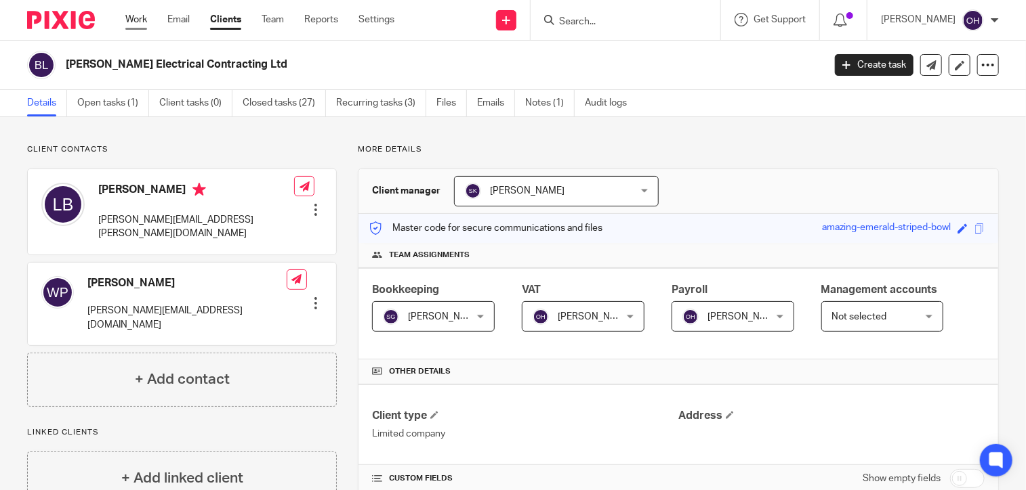
click at [127, 24] on link "Work" at bounding box center [136, 20] width 22 height 14
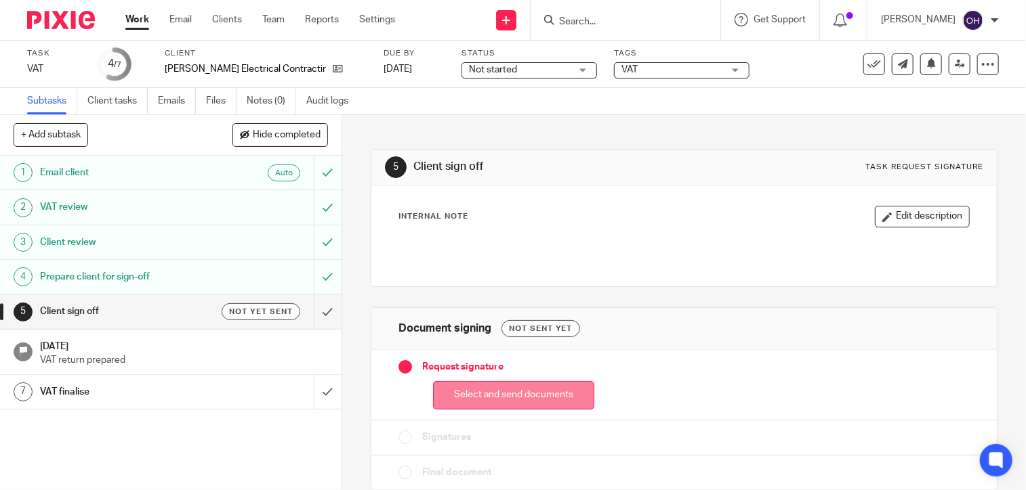
click at [488, 398] on button "Select and send documents" at bounding box center [513, 395] width 161 height 29
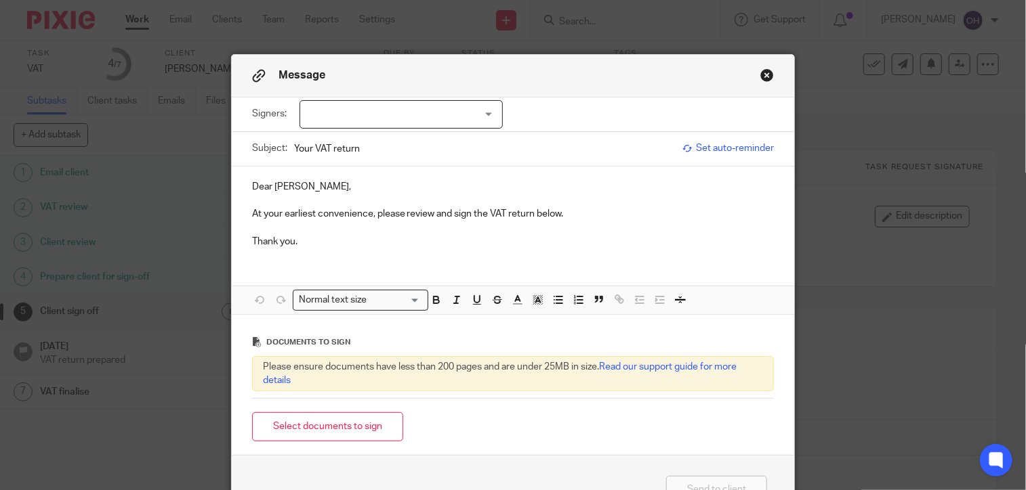
click at [392, 116] on div at bounding box center [400, 114] width 203 height 28
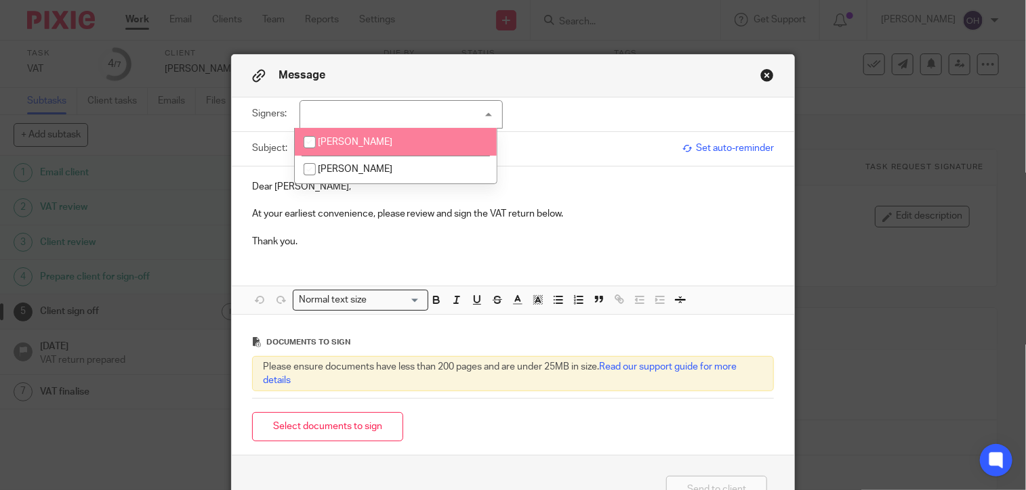
click at [390, 148] on li "[PERSON_NAME]" at bounding box center [396, 142] width 202 height 28
checkbox input "true"
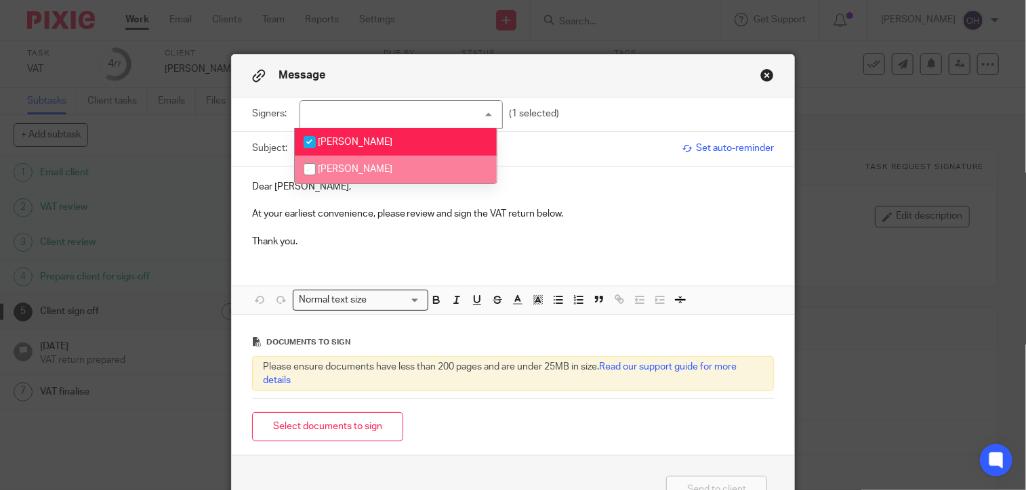
click at [385, 161] on li "[PERSON_NAME]" at bounding box center [396, 170] width 202 height 28
checkbox input "true"
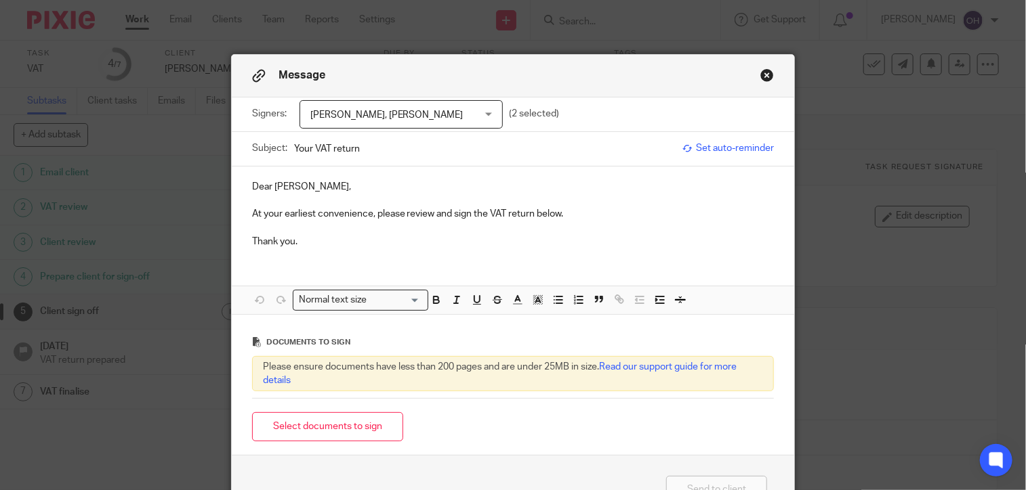
click at [287, 208] on p "At your earliest convenience, please review and sign the VAT return below." at bounding box center [513, 214] width 522 height 14
click at [291, 190] on p "Dear Laura," at bounding box center [513, 187] width 522 height 14
click at [352, 415] on button "Select documents to sign" at bounding box center [327, 427] width 151 height 29
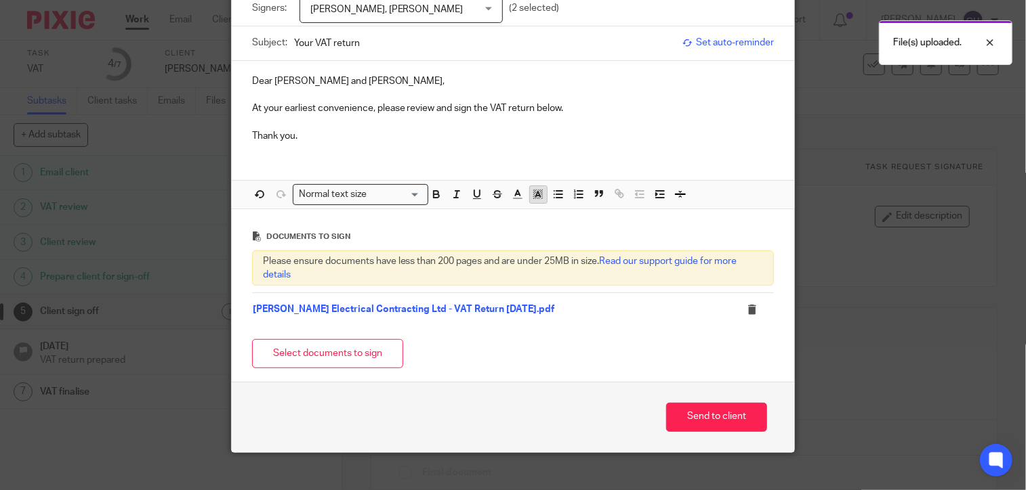
scroll to position [120, 0]
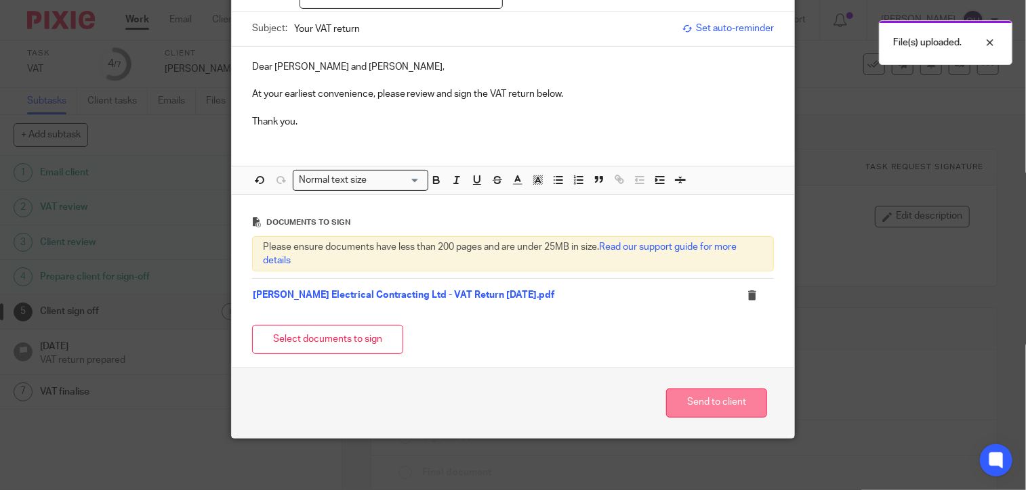
click at [690, 399] on button "Send to client" at bounding box center [716, 403] width 101 height 29
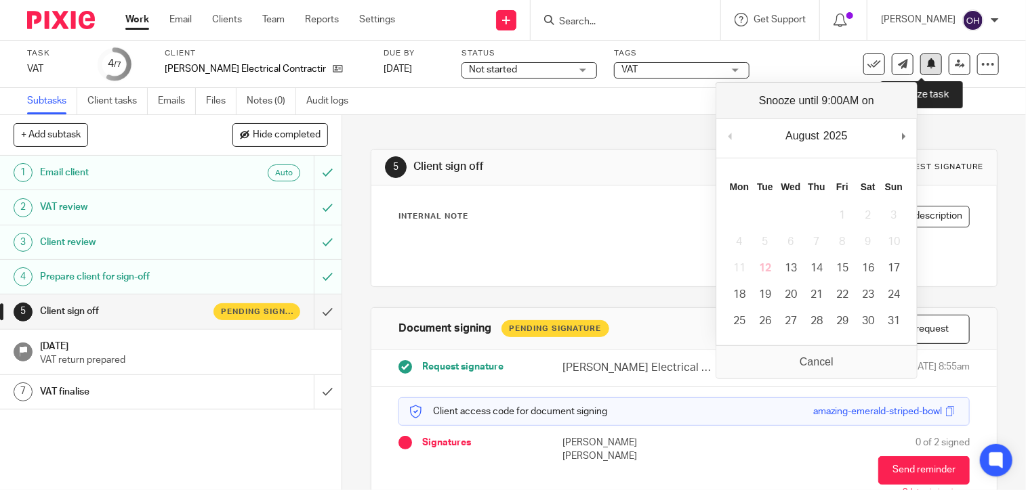
click at [921, 71] on button at bounding box center [931, 65] width 22 height 22
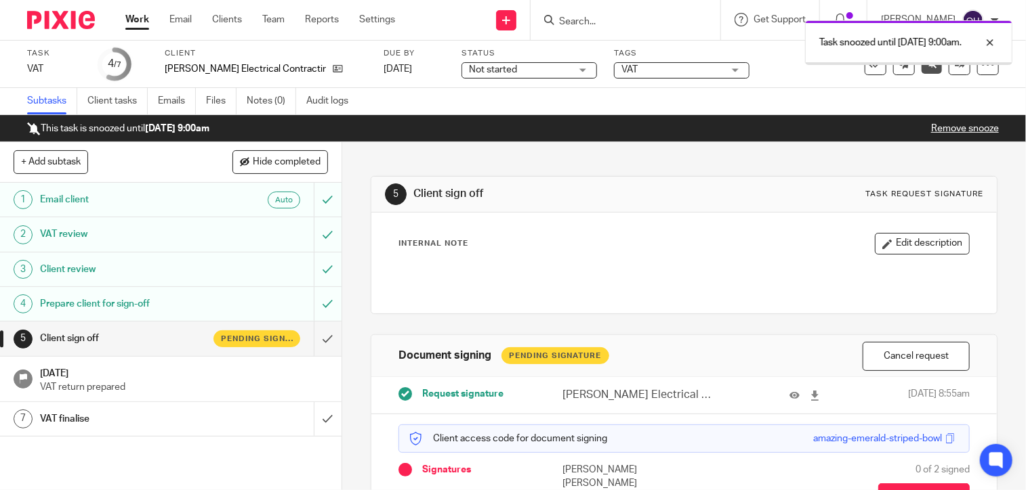
click at [142, 20] on link "Work" at bounding box center [137, 20] width 24 height 14
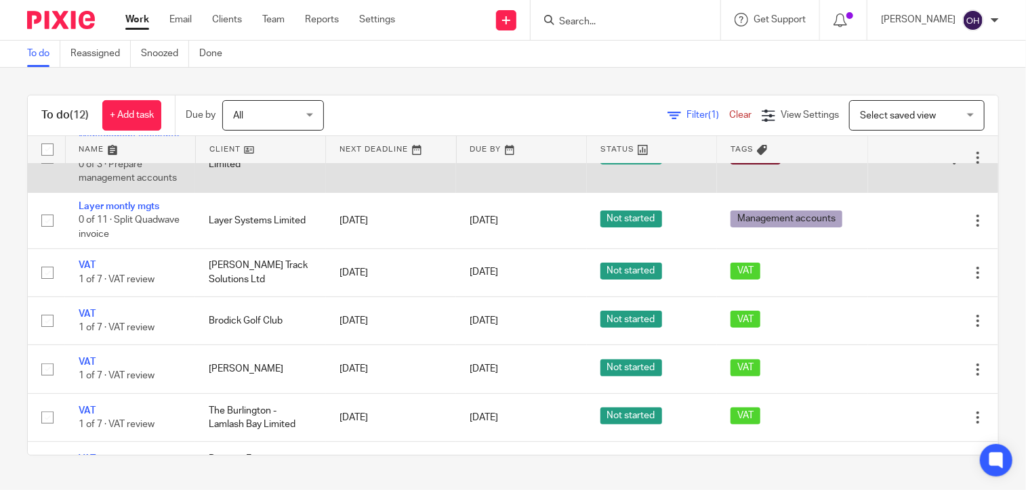
scroll to position [135, 0]
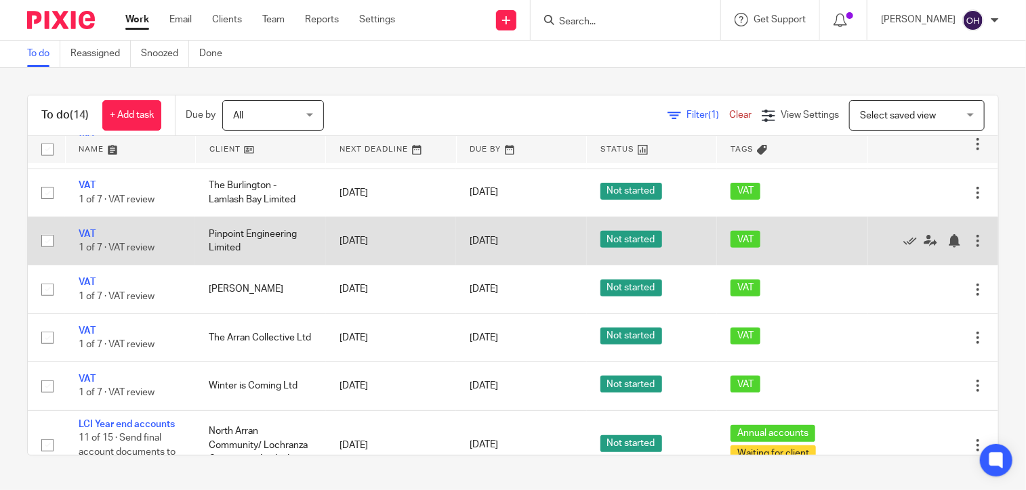
scroll to position [406, 0]
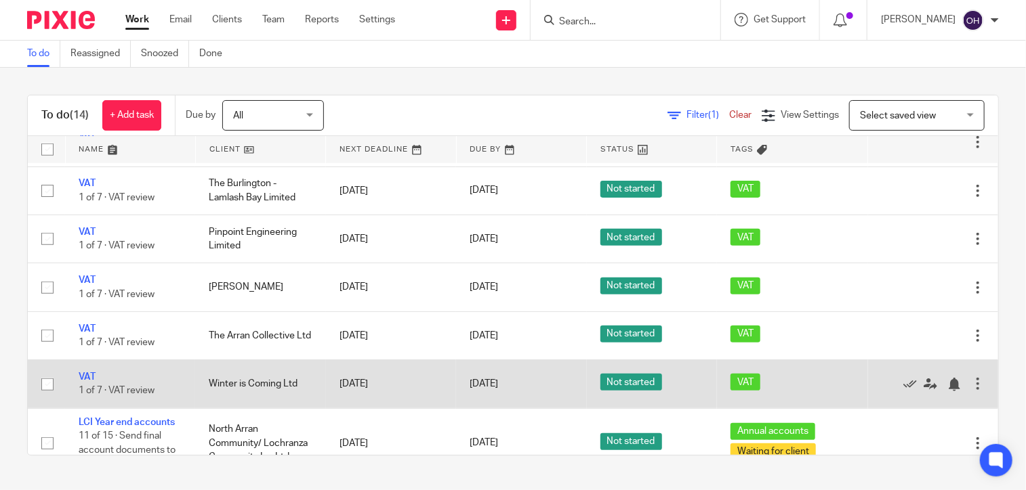
click at [82, 373] on td "VAT 1 of 7 · VAT review" at bounding box center [130, 384] width 130 height 48
click at [84, 376] on link "VAT" at bounding box center [87, 377] width 17 height 9
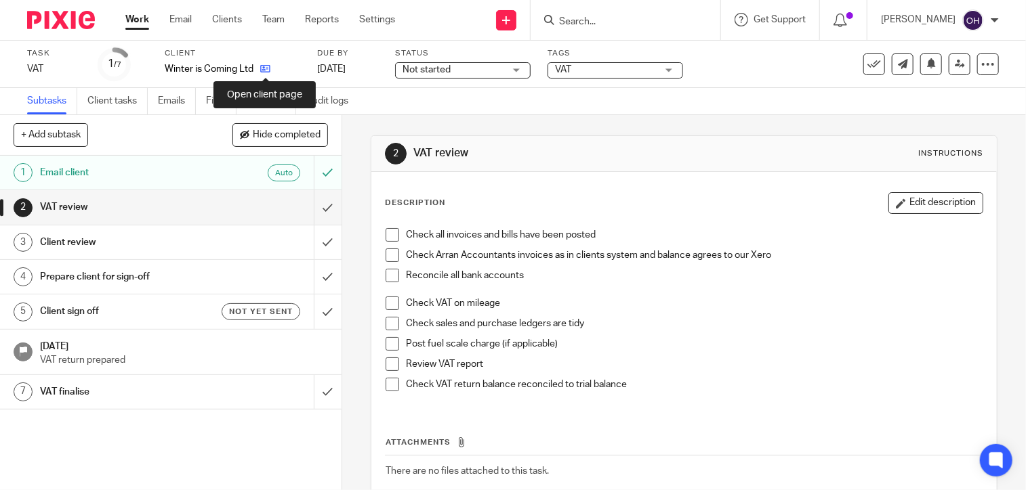
click at [264, 68] on icon at bounding box center [265, 69] width 10 height 10
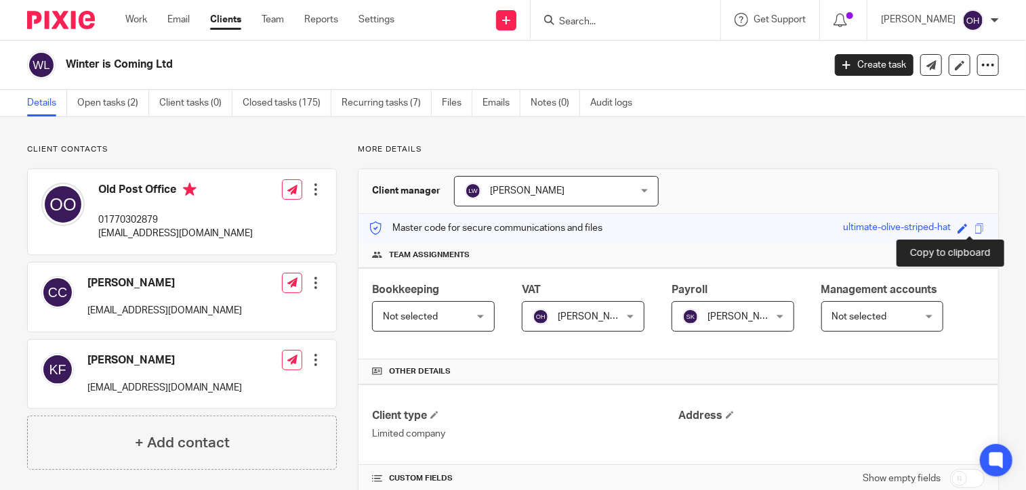
click at [974, 228] on span at bounding box center [979, 229] width 10 height 10
click at [974, 232] on span at bounding box center [979, 229] width 10 height 10
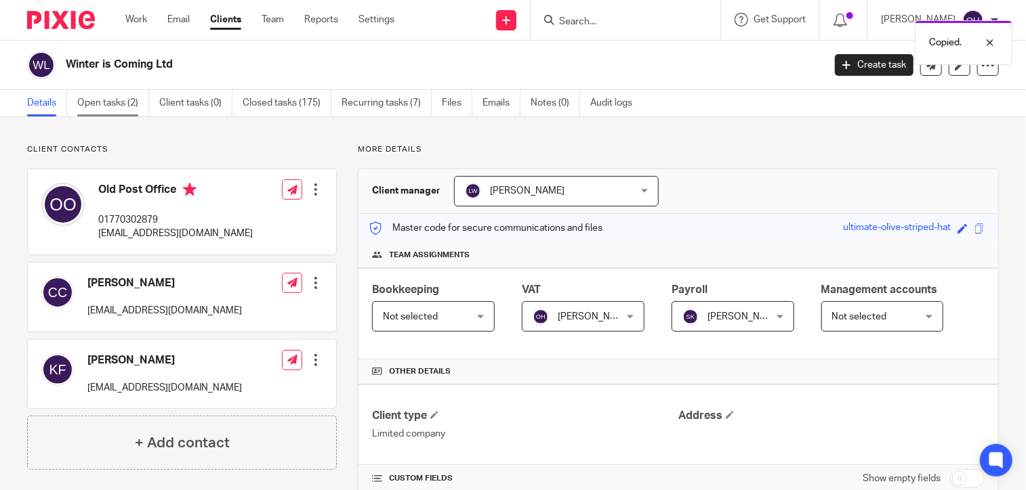
click at [125, 109] on link "Open tasks (2)" at bounding box center [113, 103] width 72 height 26
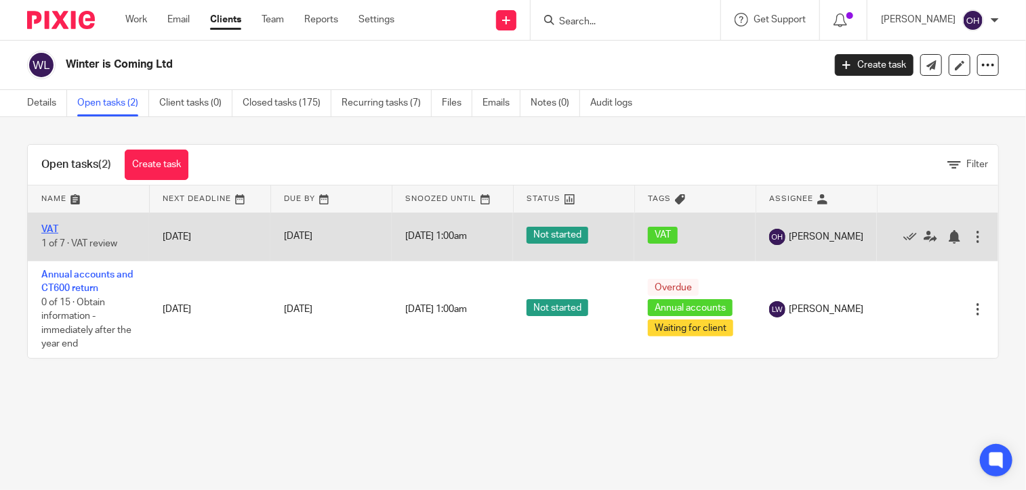
click at [48, 230] on link "VAT" at bounding box center [49, 229] width 17 height 9
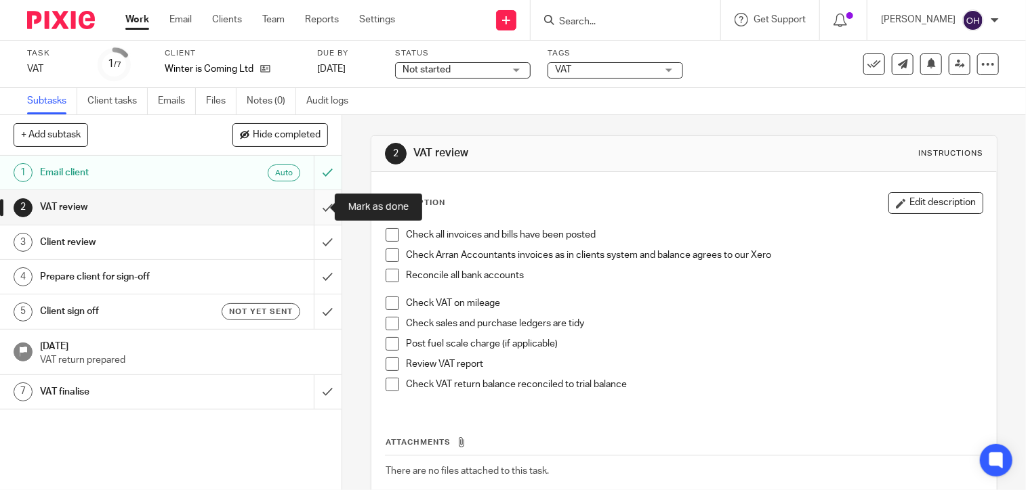
click at [306, 206] on input "submit" at bounding box center [170, 207] width 341 height 34
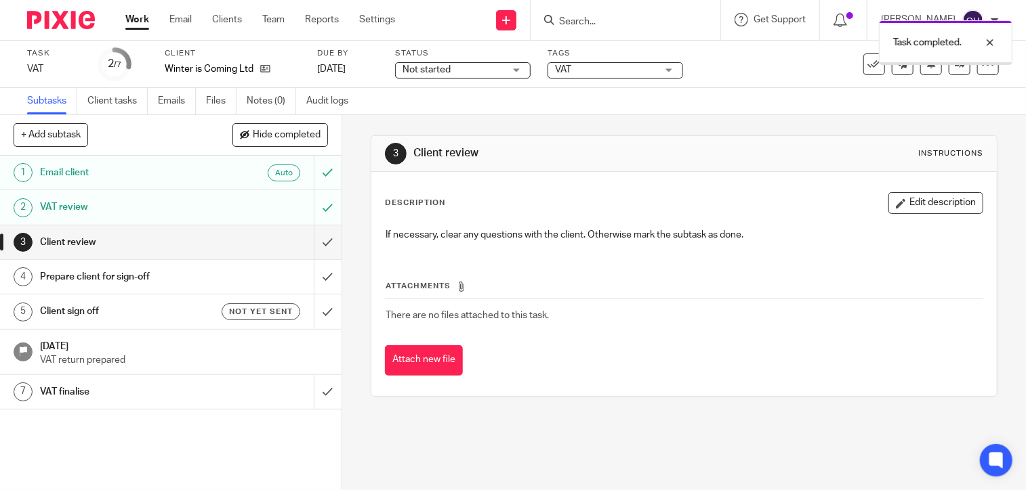
click at [314, 239] on input "submit" at bounding box center [170, 243] width 341 height 34
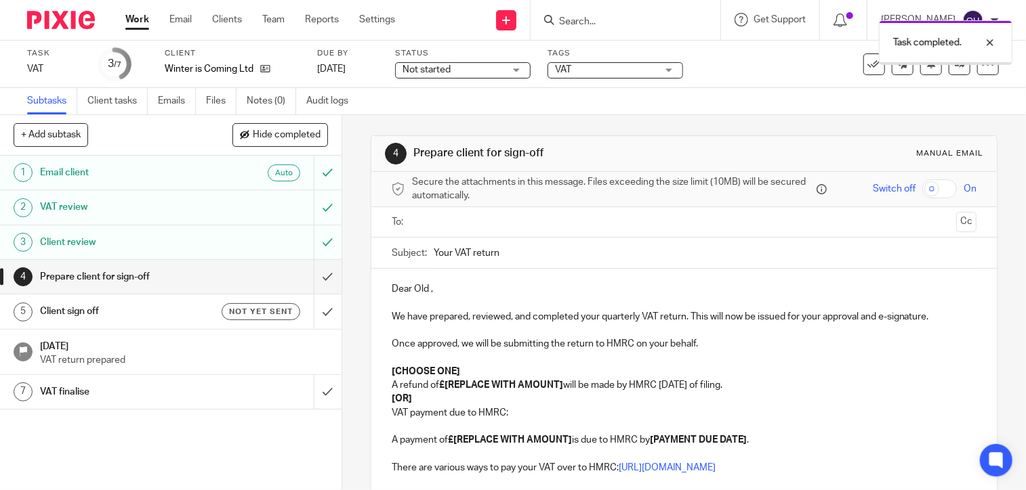
click at [438, 228] on input "text" at bounding box center [684, 223] width 534 height 16
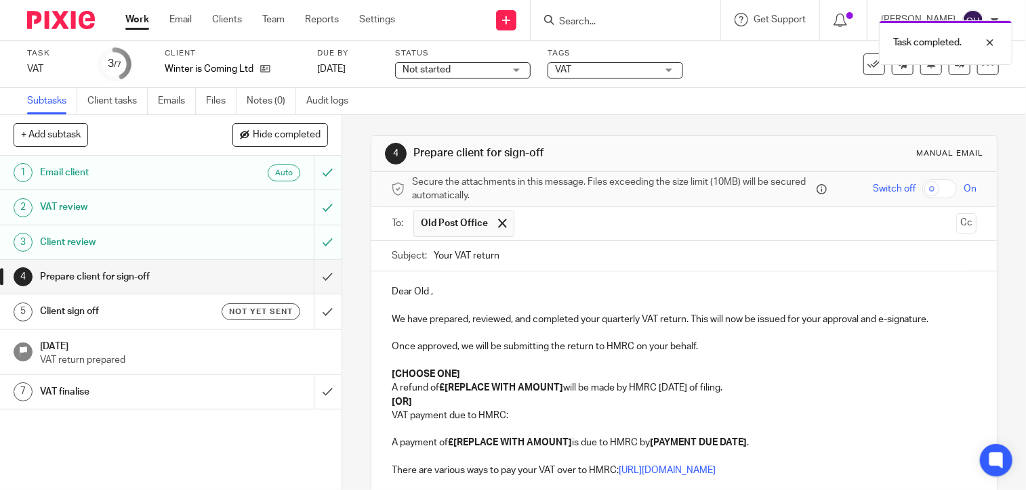
click at [428, 289] on p "Dear Old ," at bounding box center [684, 292] width 585 height 14
click at [425, 293] on p "Dear Old ," at bounding box center [684, 292] width 585 height 14
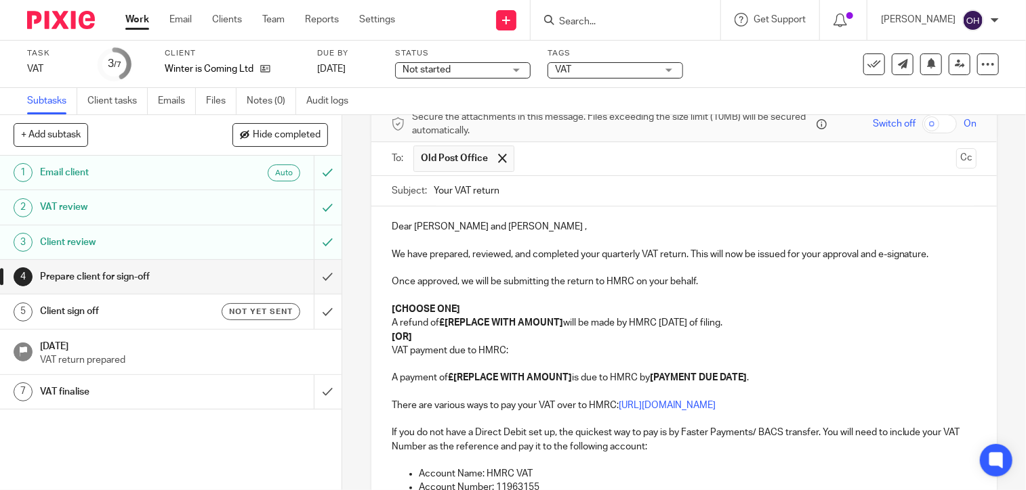
scroll to position [68, 0]
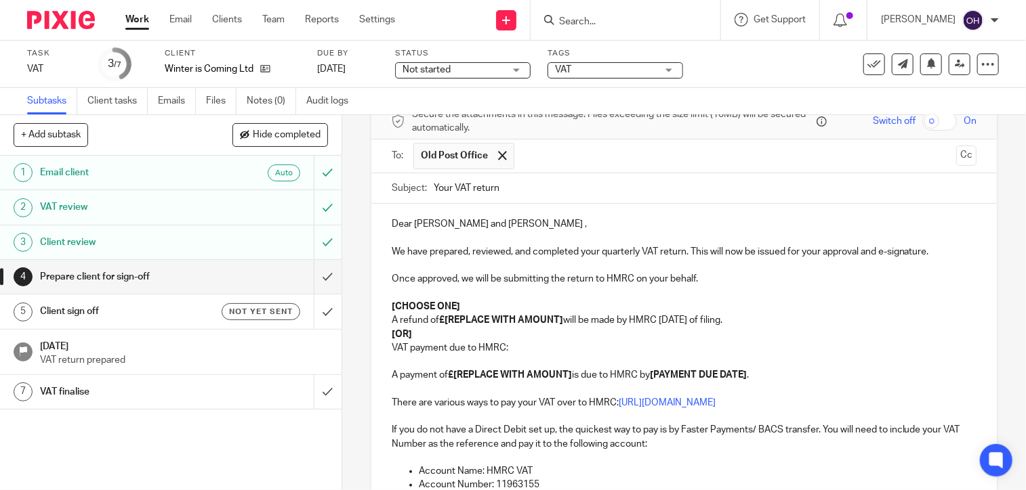
click at [706, 279] on p "Once approved, we will be submitting the return to HMRC on your behalf." at bounding box center [684, 279] width 585 height 14
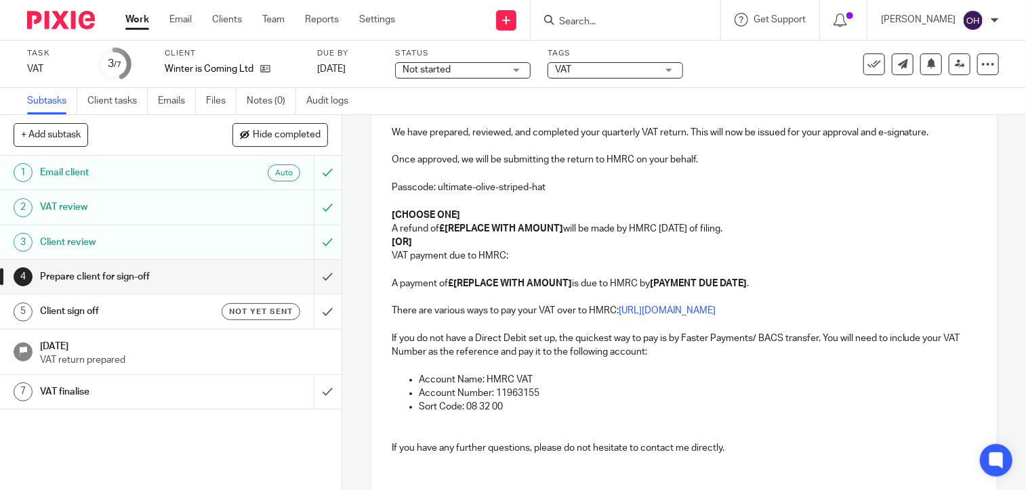
scroll to position [203, 0]
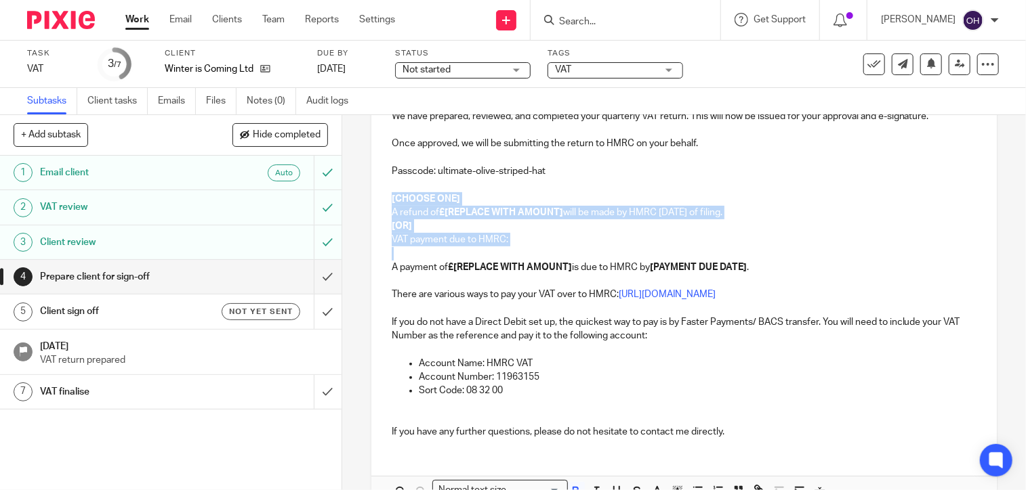
drag, startPoint x: 398, startPoint y: 254, endPoint x: 378, endPoint y: 203, distance: 55.4
click at [378, 203] on div "Dear Karen and Clare , We have prepared, reviewed, and completed your quarterly…" at bounding box center [683, 258] width 625 height 381
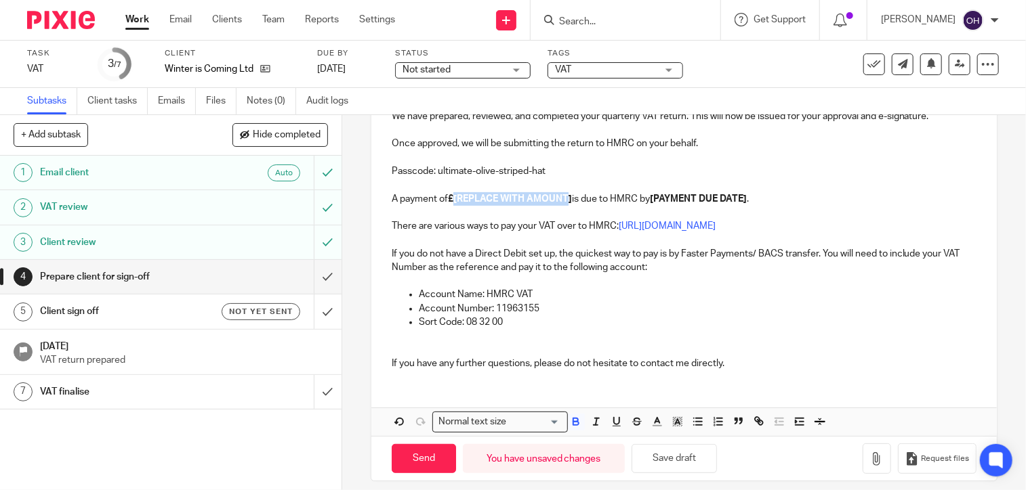
drag, startPoint x: 565, startPoint y: 197, endPoint x: 452, endPoint y: 201, distance: 113.2
click at [452, 201] on strong "£[REPLACE WITH AMOUNT]" at bounding box center [510, 198] width 124 height 9
drag, startPoint x: 673, startPoint y: 196, endPoint x: 584, endPoint y: 198, distance: 88.8
click at [584, 198] on strong "[PAYMENT DUE DATE]" at bounding box center [621, 198] width 97 height 9
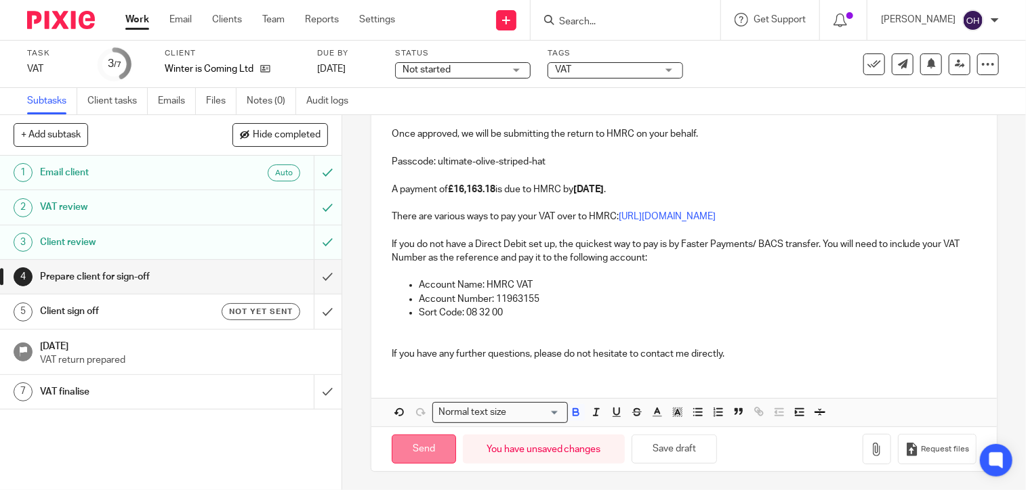
click at [436, 440] on input "Send" at bounding box center [424, 449] width 64 height 29
type input "Sent"
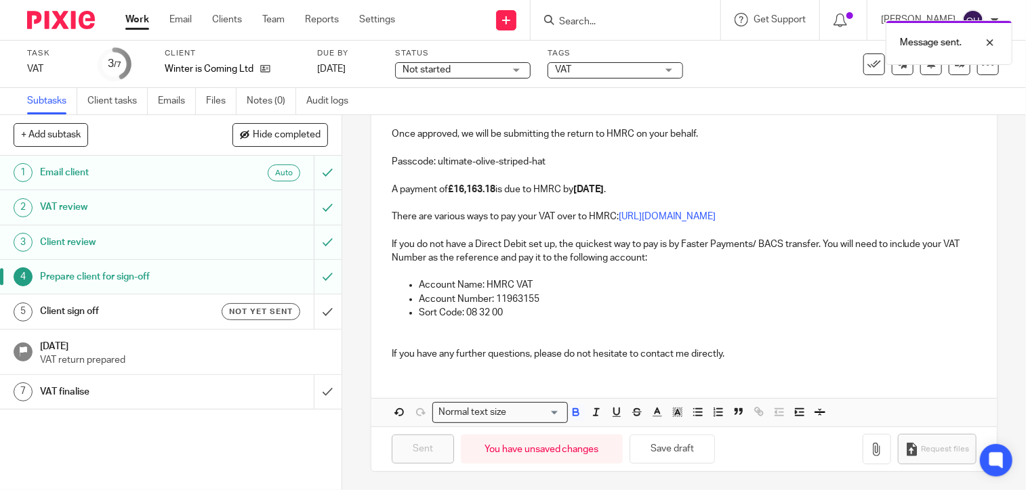
click at [114, 316] on h1 "Client sign off" at bounding box center [126, 311] width 173 height 20
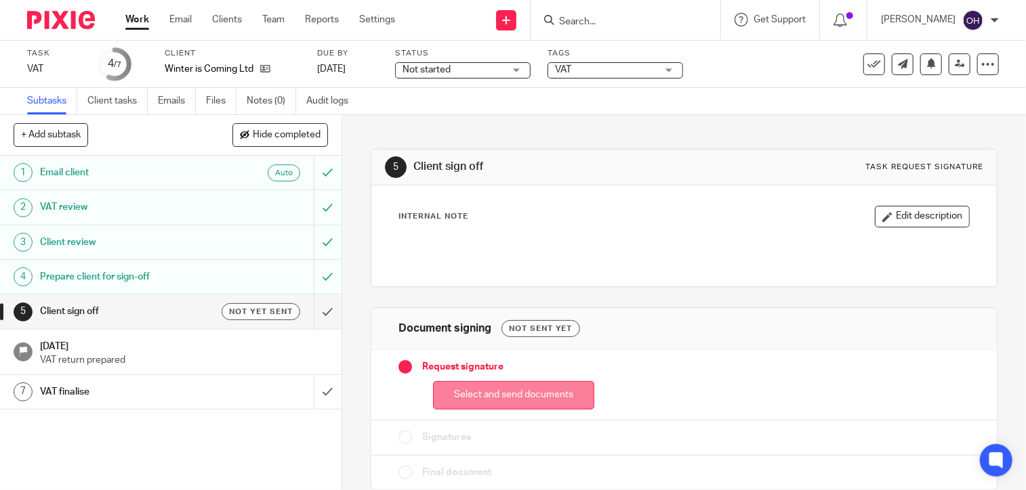
click at [496, 398] on button "Select and send documents" at bounding box center [513, 395] width 161 height 29
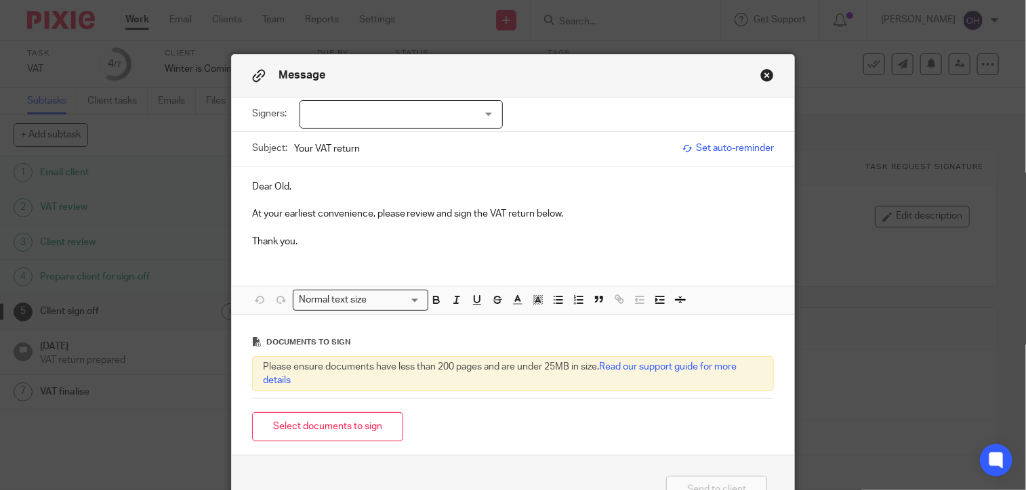
click at [285, 189] on p "Dear Old," at bounding box center [513, 187] width 522 height 14
click at [328, 128] on div "Signers: Old Post Office [PERSON_NAME] [PERSON_NAME] (0 selected)" at bounding box center [513, 115] width 522 height 34
click at [327, 120] on div at bounding box center [400, 114] width 203 height 28
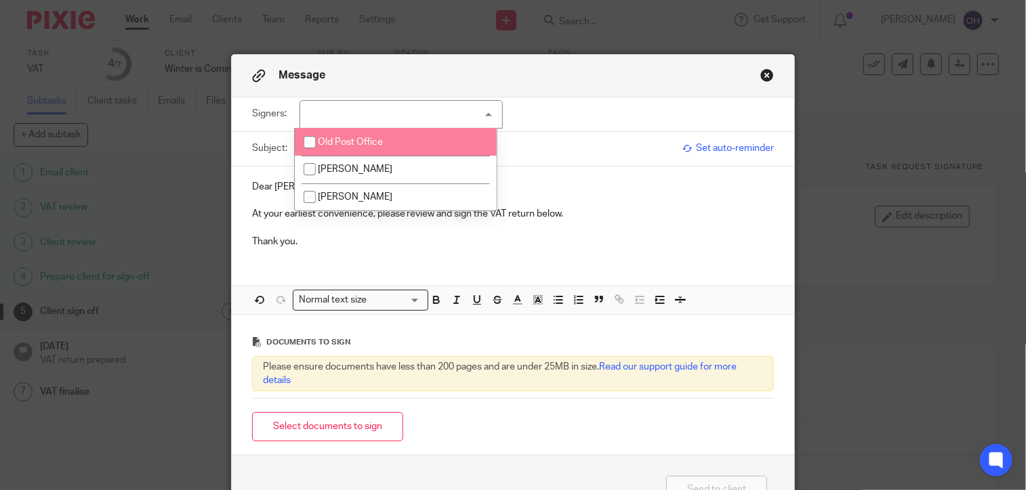
click at [333, 148] on li "Old Post Office" at bounding box center [396, 142] width 202 height 28
checkbox input "true"
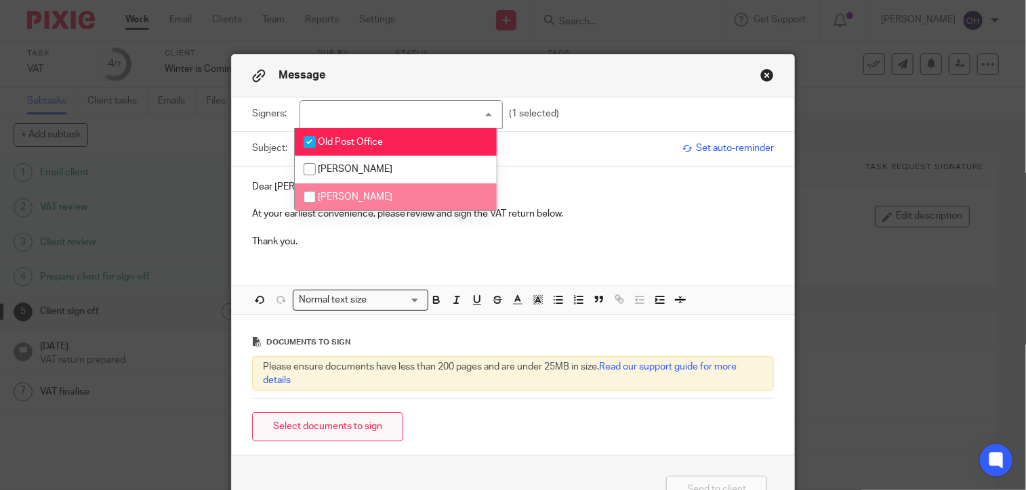
click at [327, 425] on button "Select documents to sign" at bounding box center [327, 427] width 151 height 29
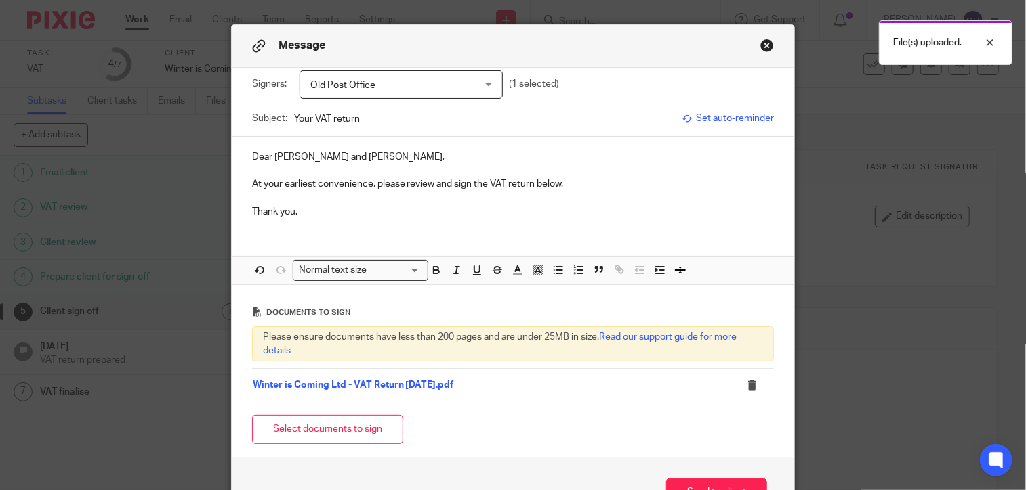
scroll to position [68, 0]
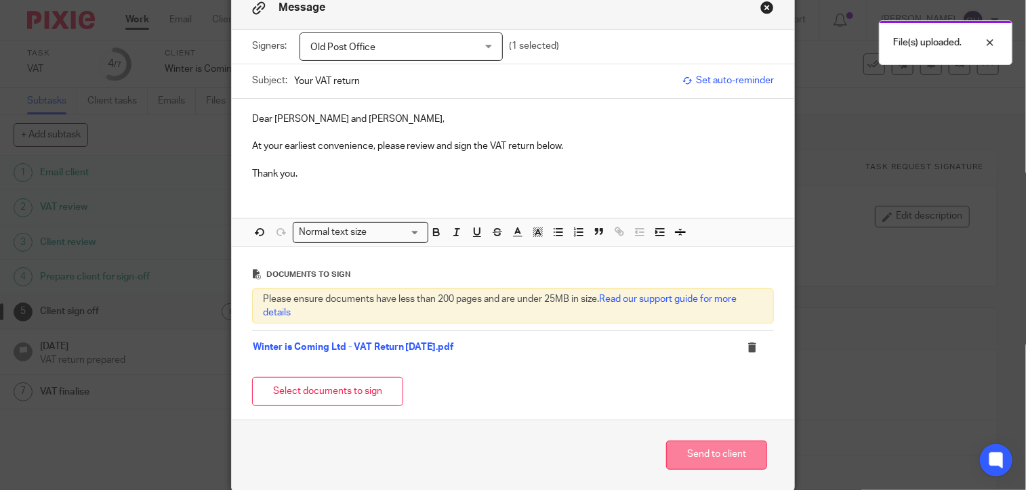
click at [675, 453] on button "Send to client" at bounding box center [716, 455] width 101 height 29
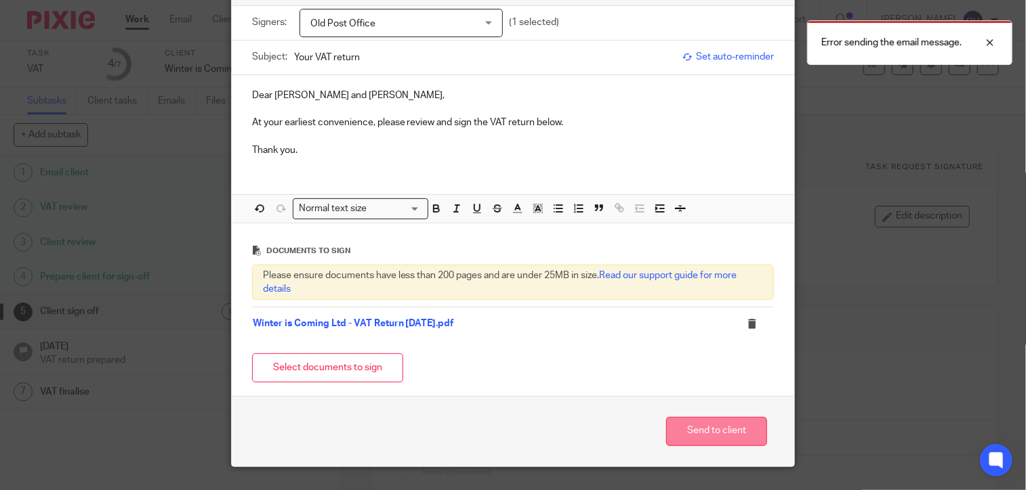
scroll to position [120, 0]
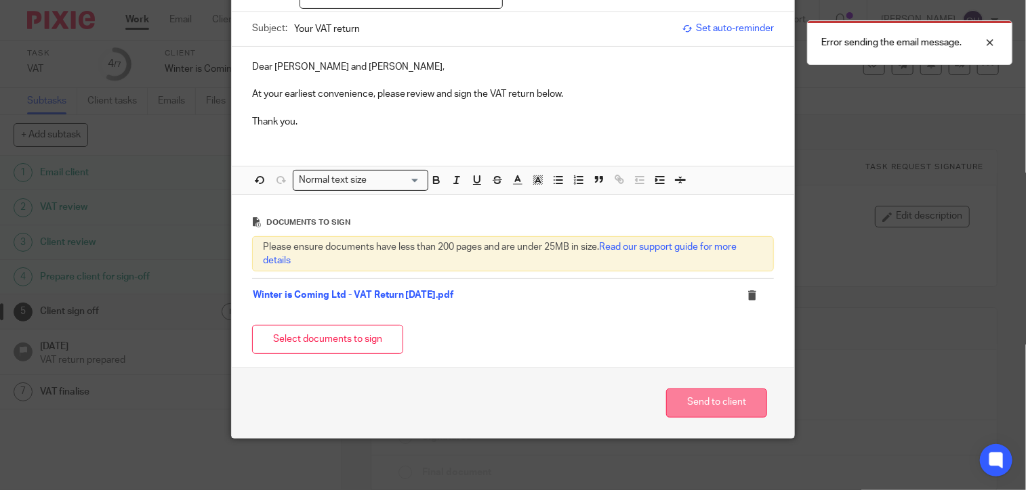
click at [676, 398] on button "Send to client" at bounding box center [716, 403] width 101 height 29
click at [688, 406] on button "Send to client" at bounding box center [716, 403] width 101 height 29
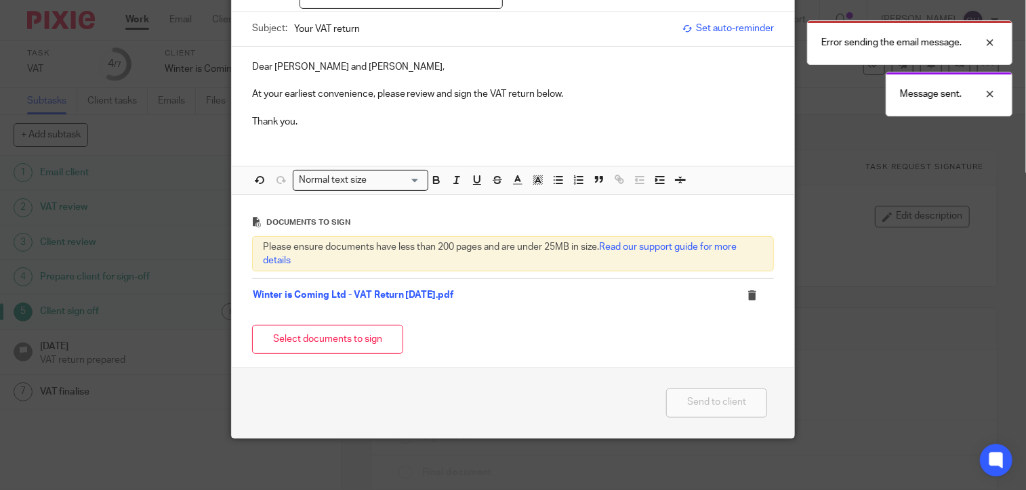
scroll to position [54, 0]
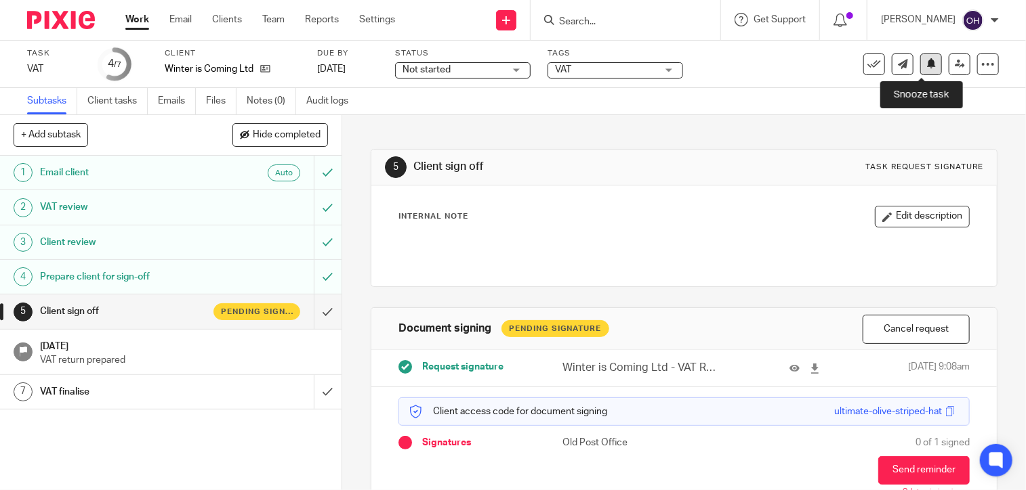
click at [926, 65] on icon at bounding box center [931, 63] width 10 height 10
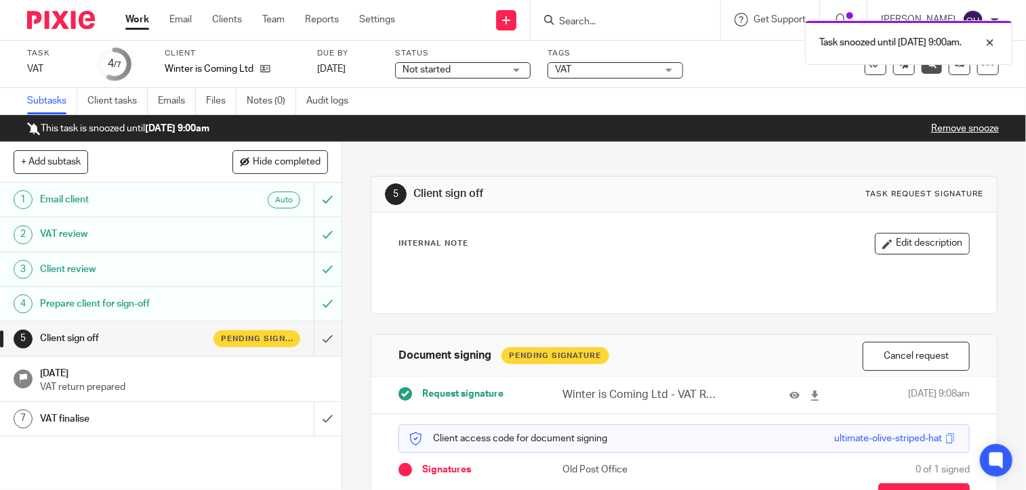
click at [136, 18] on link "Work" at bounding box center [137, 20] width 24 height 14
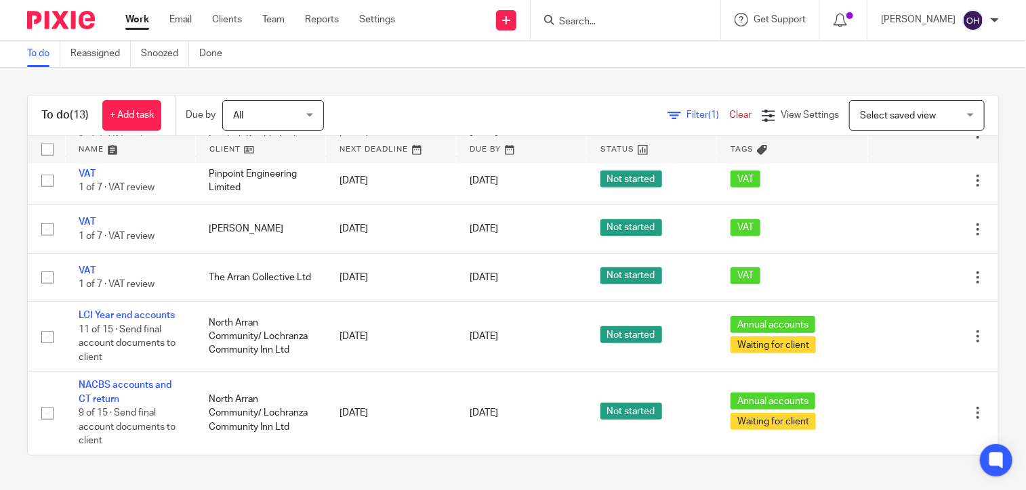
scroll to position [469, 0]
click at [177, 14] on link "Email" at bounding box center [180, 20] width 22 height 14
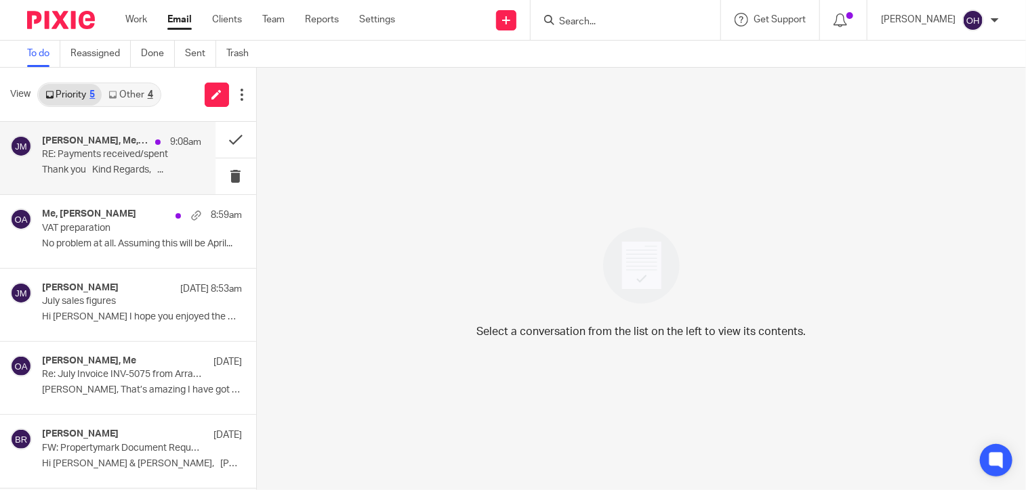
click at [106, 165] on p "Thank you Kind Regards, ..." at bounding box center [122, 171] width 160 height 12
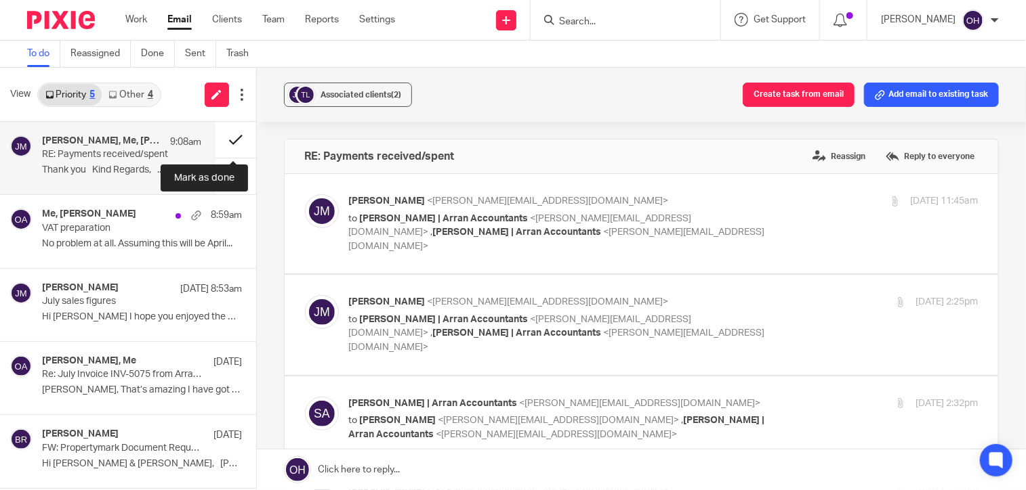
click at [241, 137] on button at bounding box center [235, 140] width 41 height 36
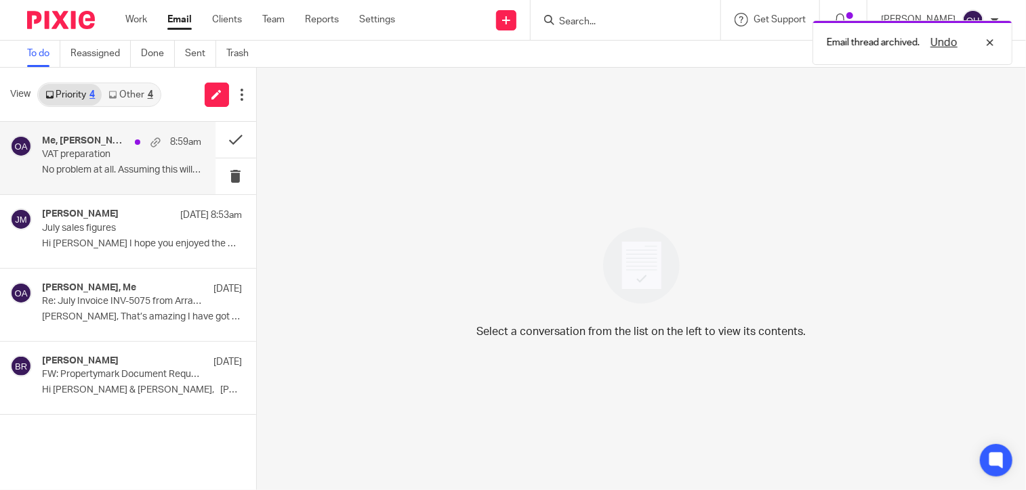
click at [121, 171] on p "No problem at all. Assuming this will be April..." at bounding box center [122, 171] width 160 height 12
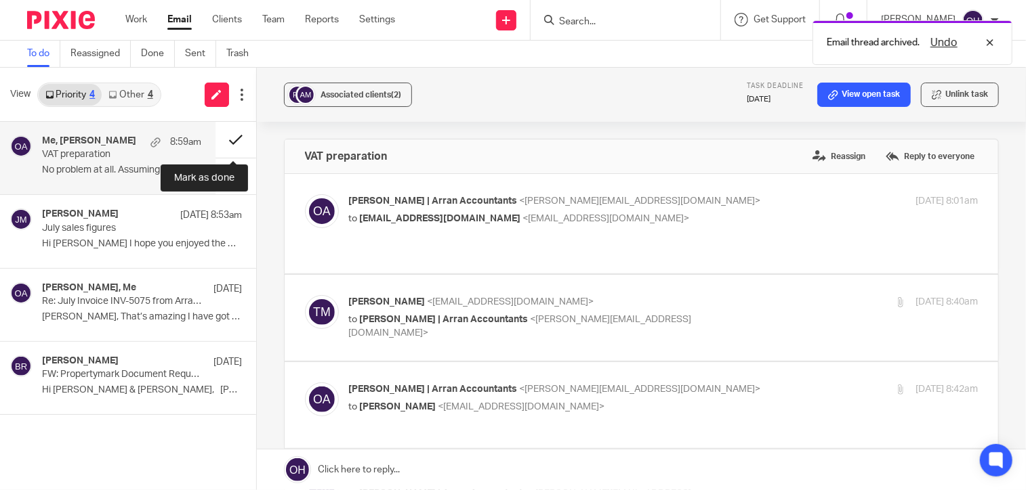
click at [233, 139] on button at bounding box center [235, 140] width 41 height 36
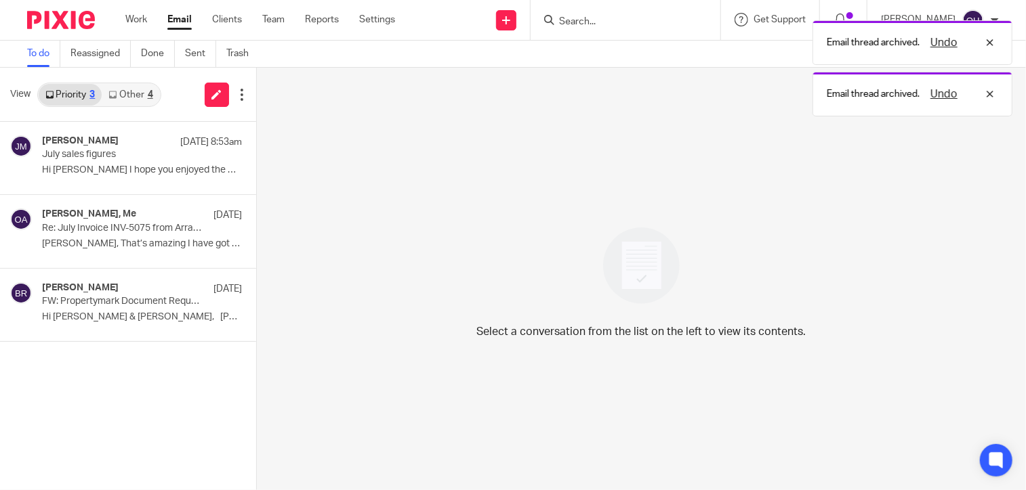
click at [138, 96] on link "Other 4" at bounding box center [131, 95] width 58 height 22
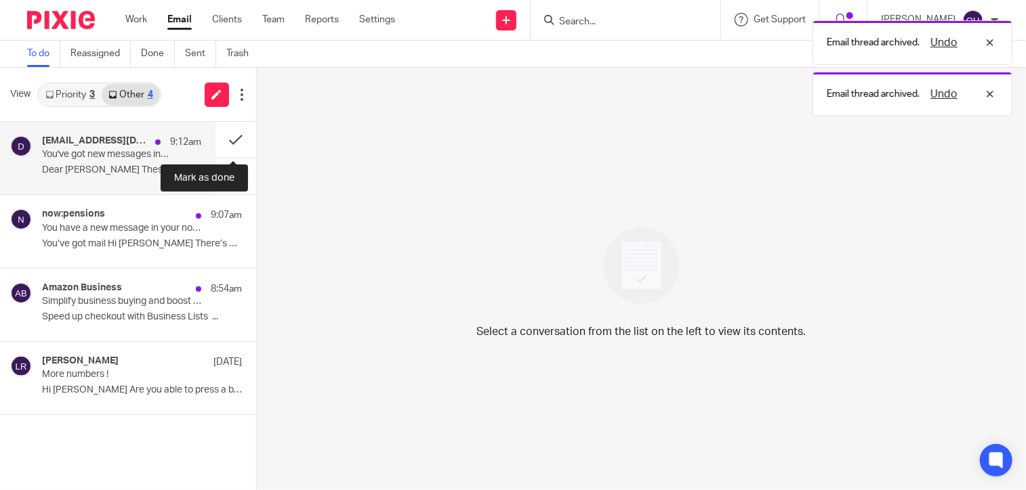
click at [151, 163] on div "[EMAIL_ADDRESS][DOMAIN_NAME] 9:12am You've got new messages in your NEST mailbo…" at bounding box center [122, 157] width 160 height 45
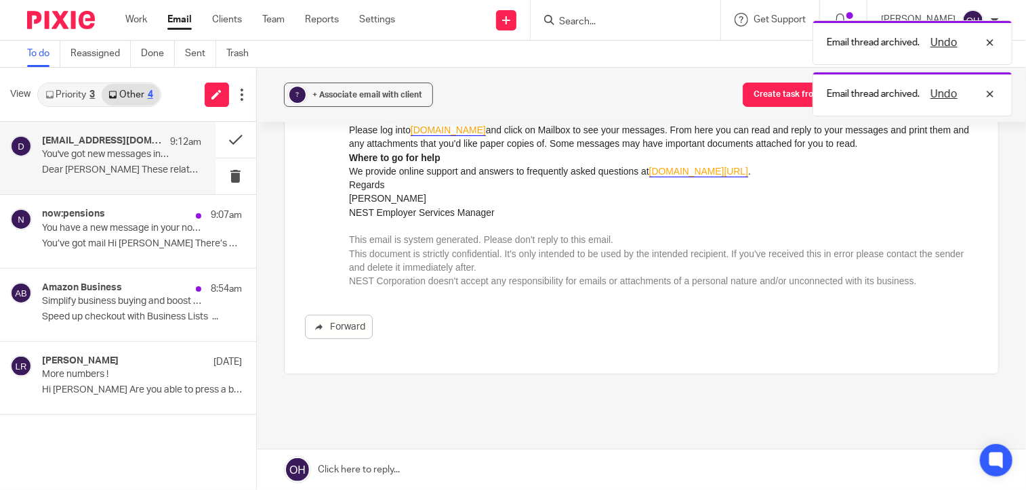
scroll to position [271, 0]
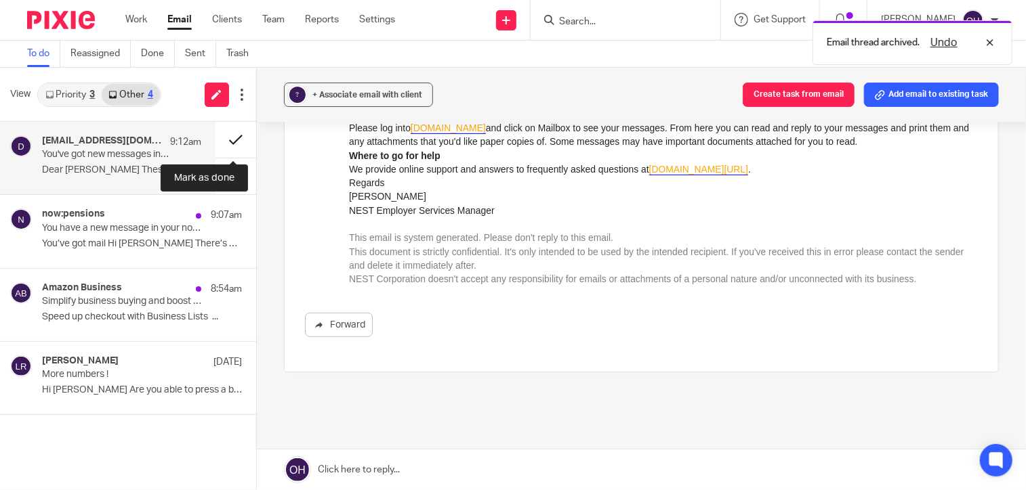
click at [243, 134] on button at bounding box center [235, 140] width 41 height 36
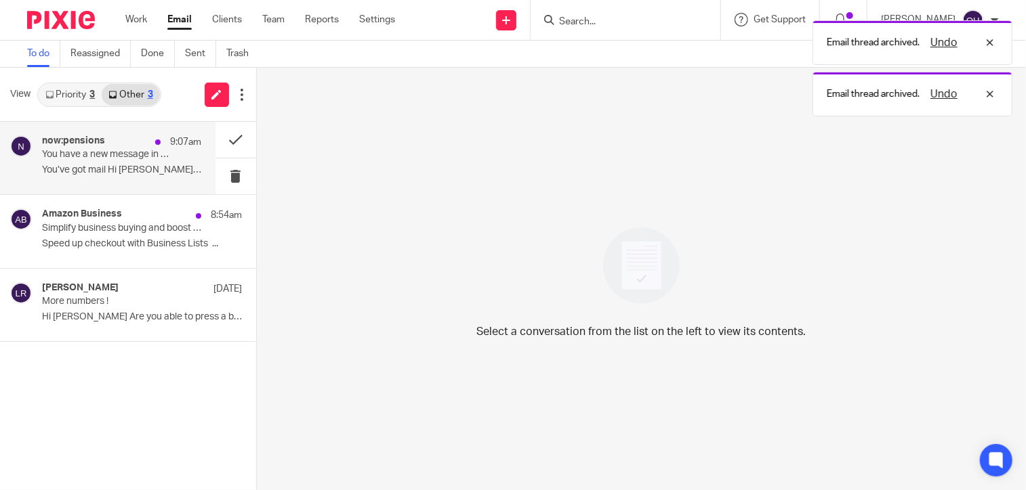
click at [100, 142] on h4 "now:pensions" at bounding box center [73, 141] width 63 height 12
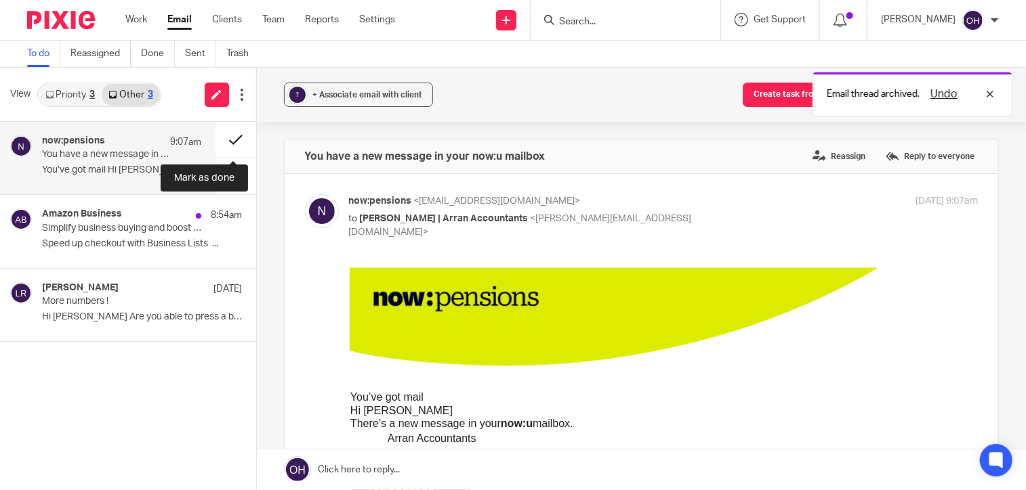
scroll to position [0, 0]
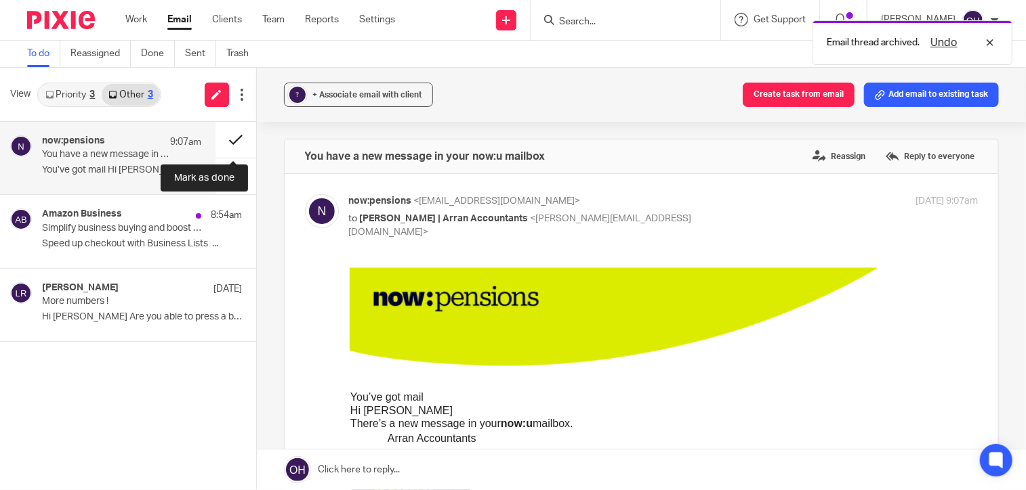
click at [220, 150] on button at bounding box center [235, 140] width 41 height 36
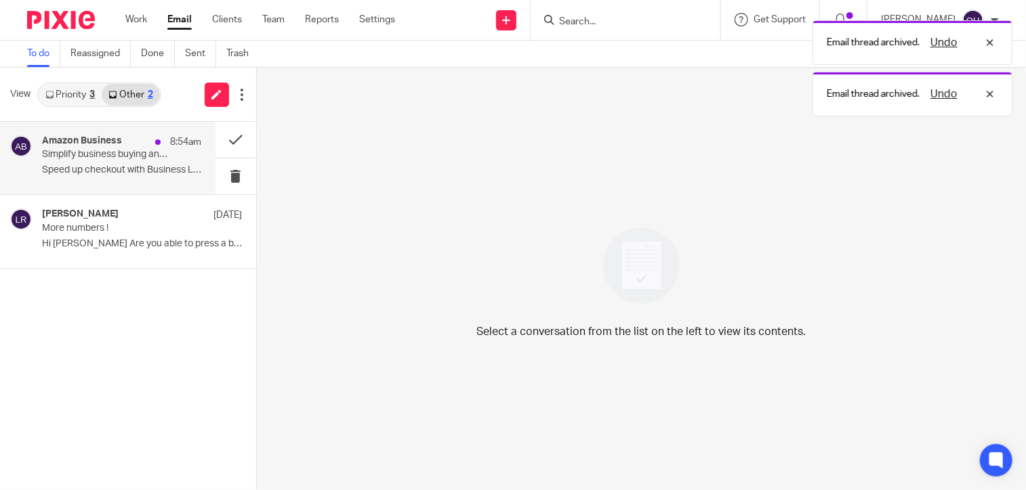
click at [151, 154] on p "Simplify business buying and boost productivity with Business Lists" at bounding box center [105, 155] width 127 height 12
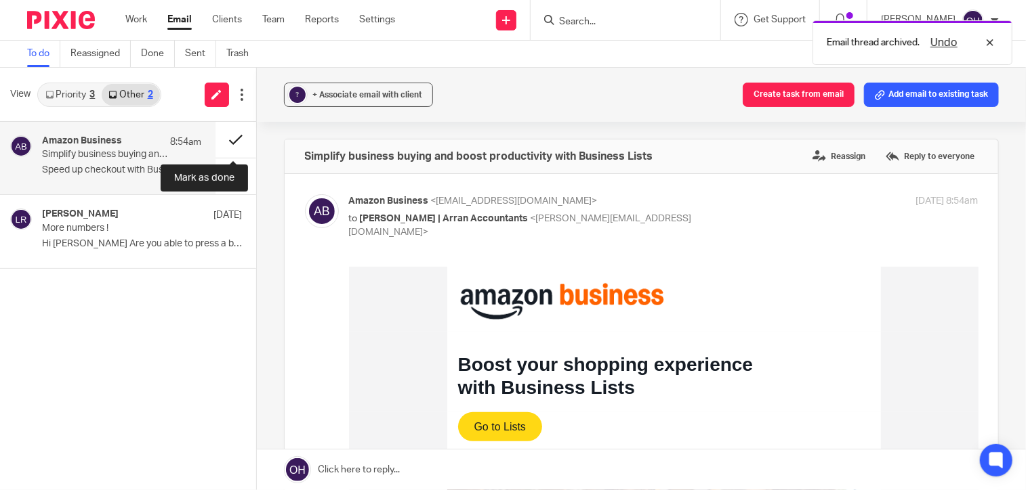
click at [233, 142] on button at bounding box center [235, 140] width 41 height 36
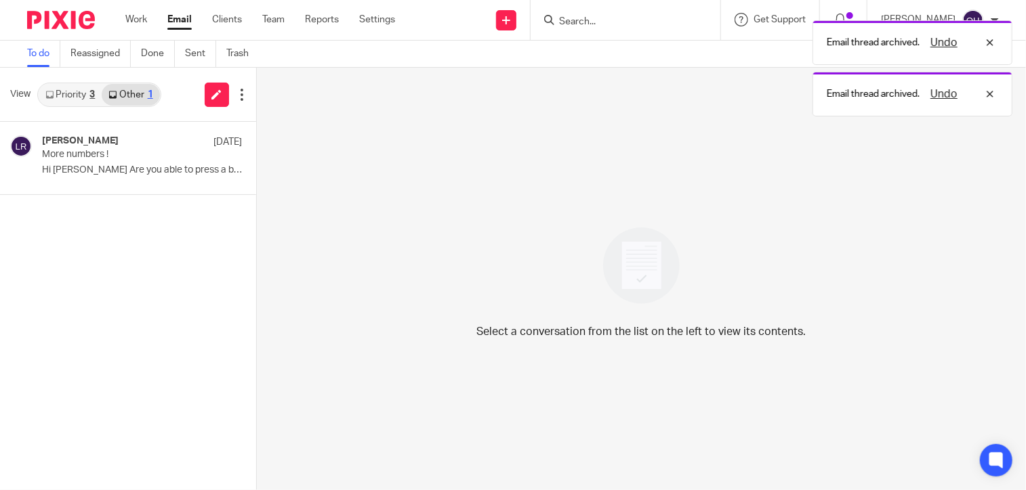
click at [66, 100] on link "Priority 3" at bounding box center [70, 95] width 63 height 22
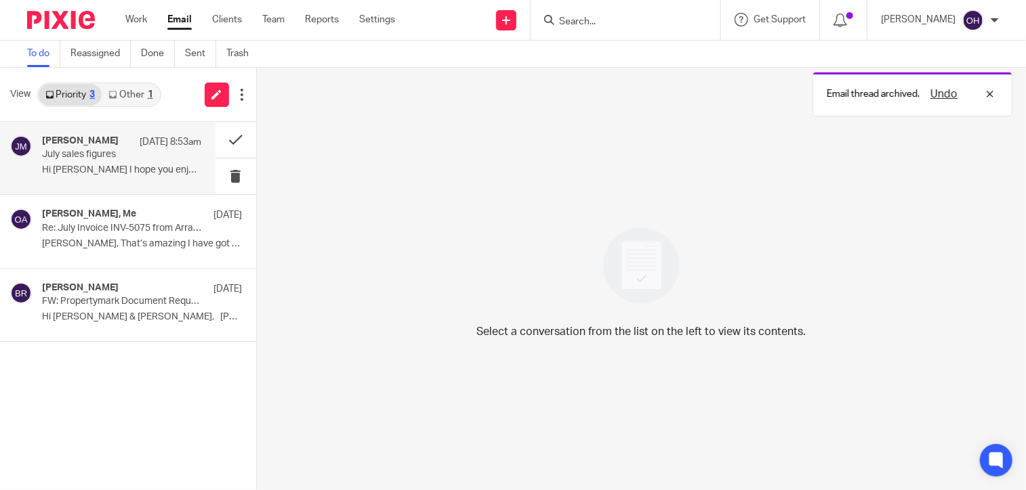
click at [81, 179] on div "[PERSON_NAME] [DATE] 8:53am July sales figures Hi [PERSON_NAME] I hope you enjo…" at bounding box center [122, 157] width 160 height 45
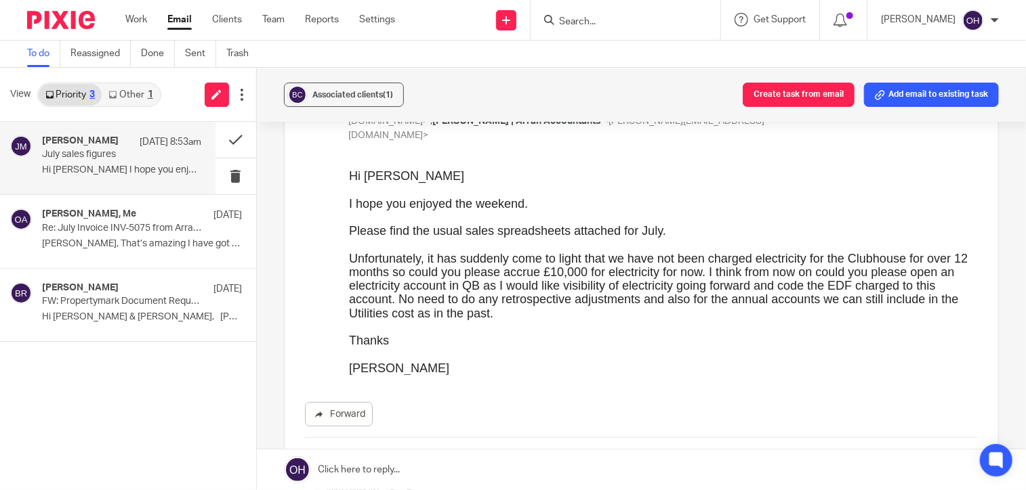
scroll to position [203, 0]
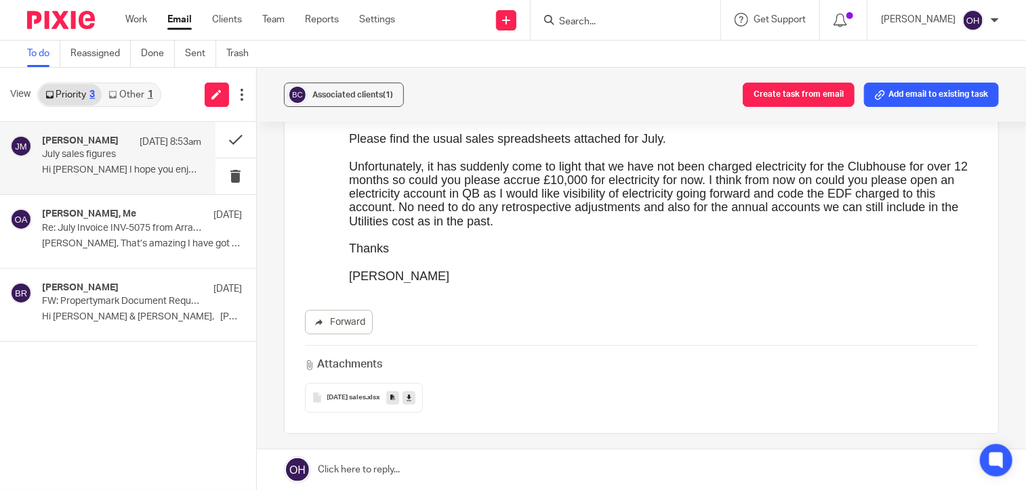
click at [406, 393] on icon at bounding box center [408, 398] width 5 height 10
click at [631, 81] on div "Associated clients (1) Create task from email Add email to existing task" at bounding box center [642, 95] width 770 height 54
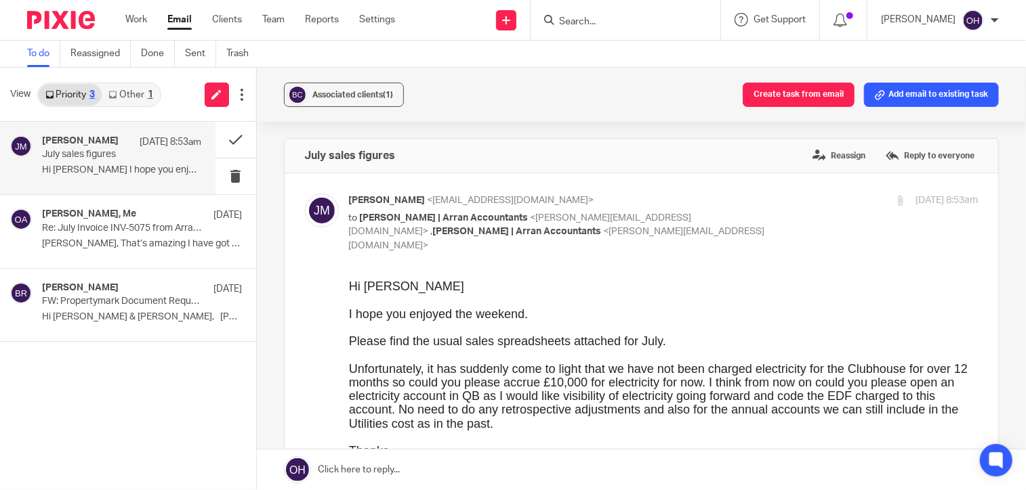
scroll to position [0, 0]
